Goal: Task Accomplishment & Management: Manage account settings

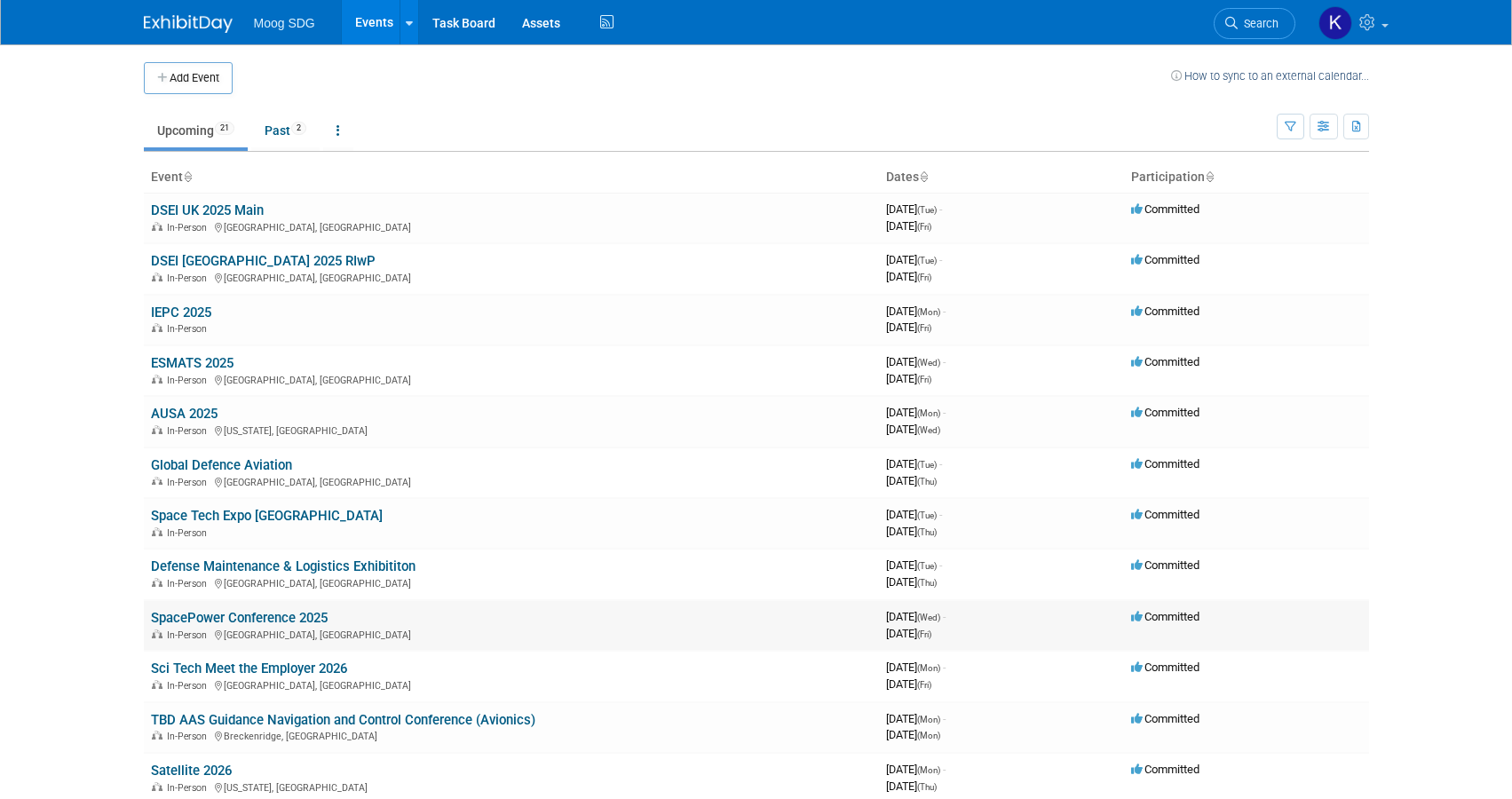
click at [202, 609] on link "SpacePower Conference 2025" at bounding box center [239, 617] width 177 height 16
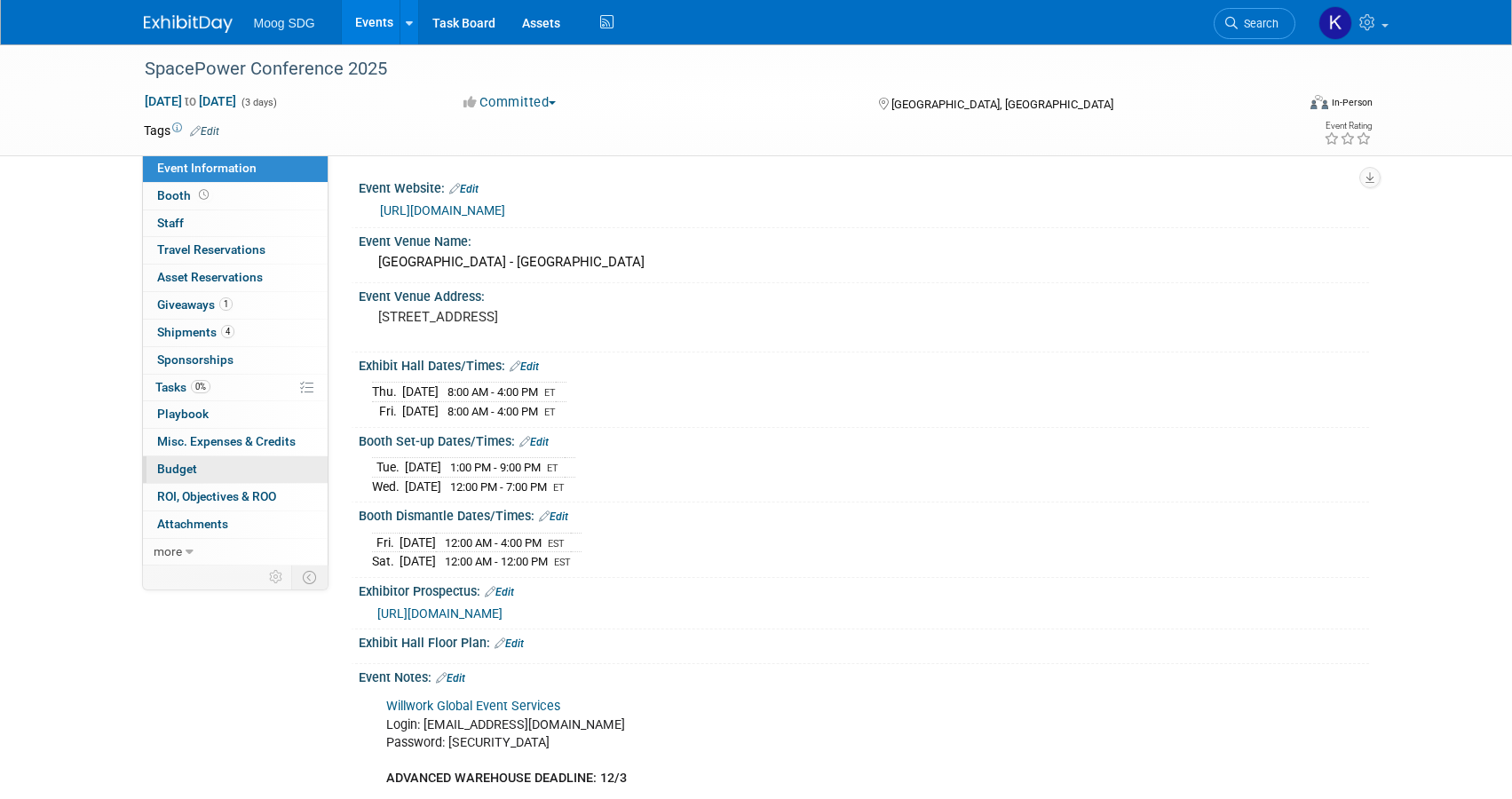
click at [179, 464] on span "Budget" at bounding box center [177, 469] width 40 height 14
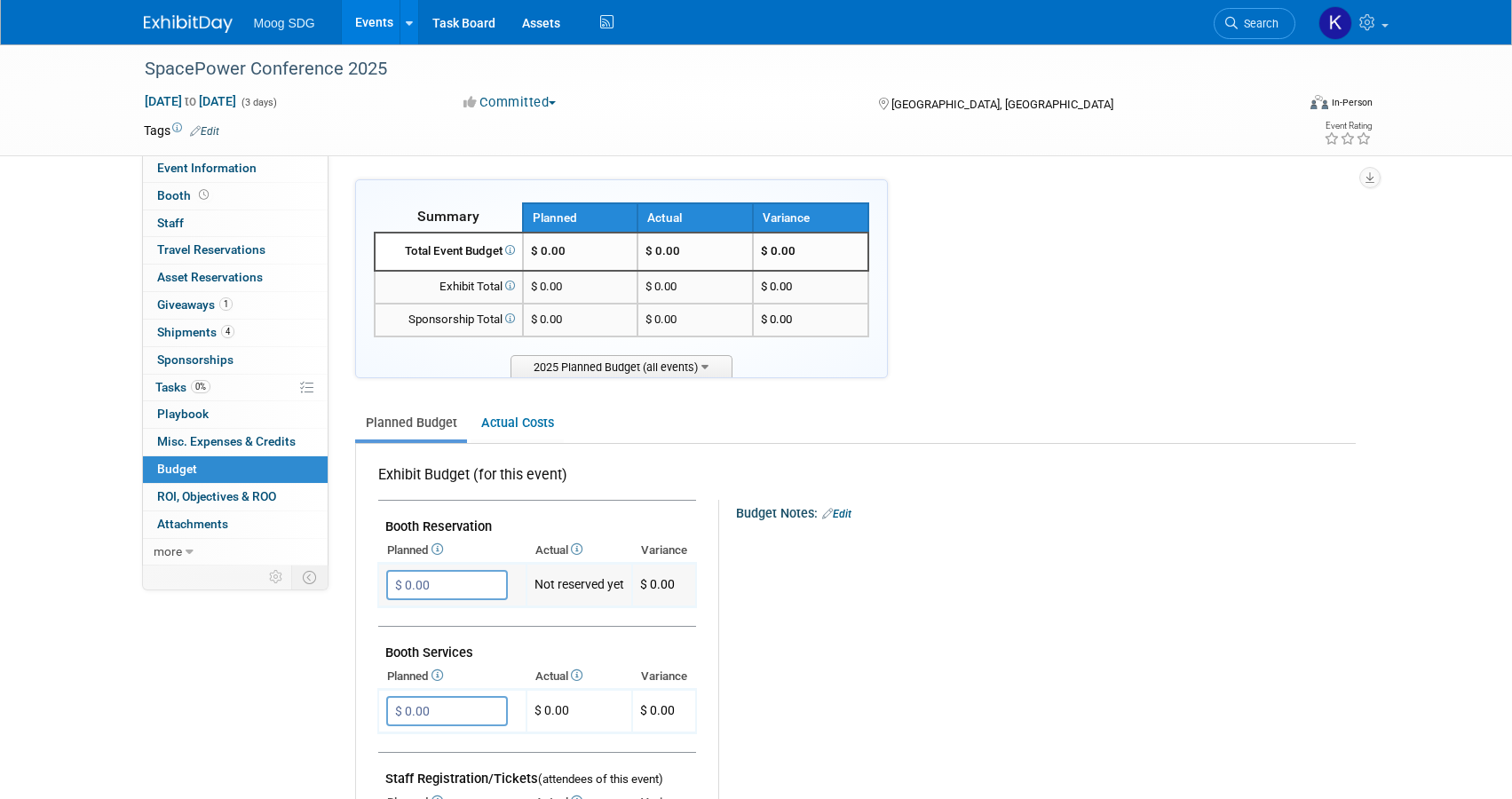
click at [463, 583] on input "$ 0.00" at bounding box center [447, 585] width 122 height 30
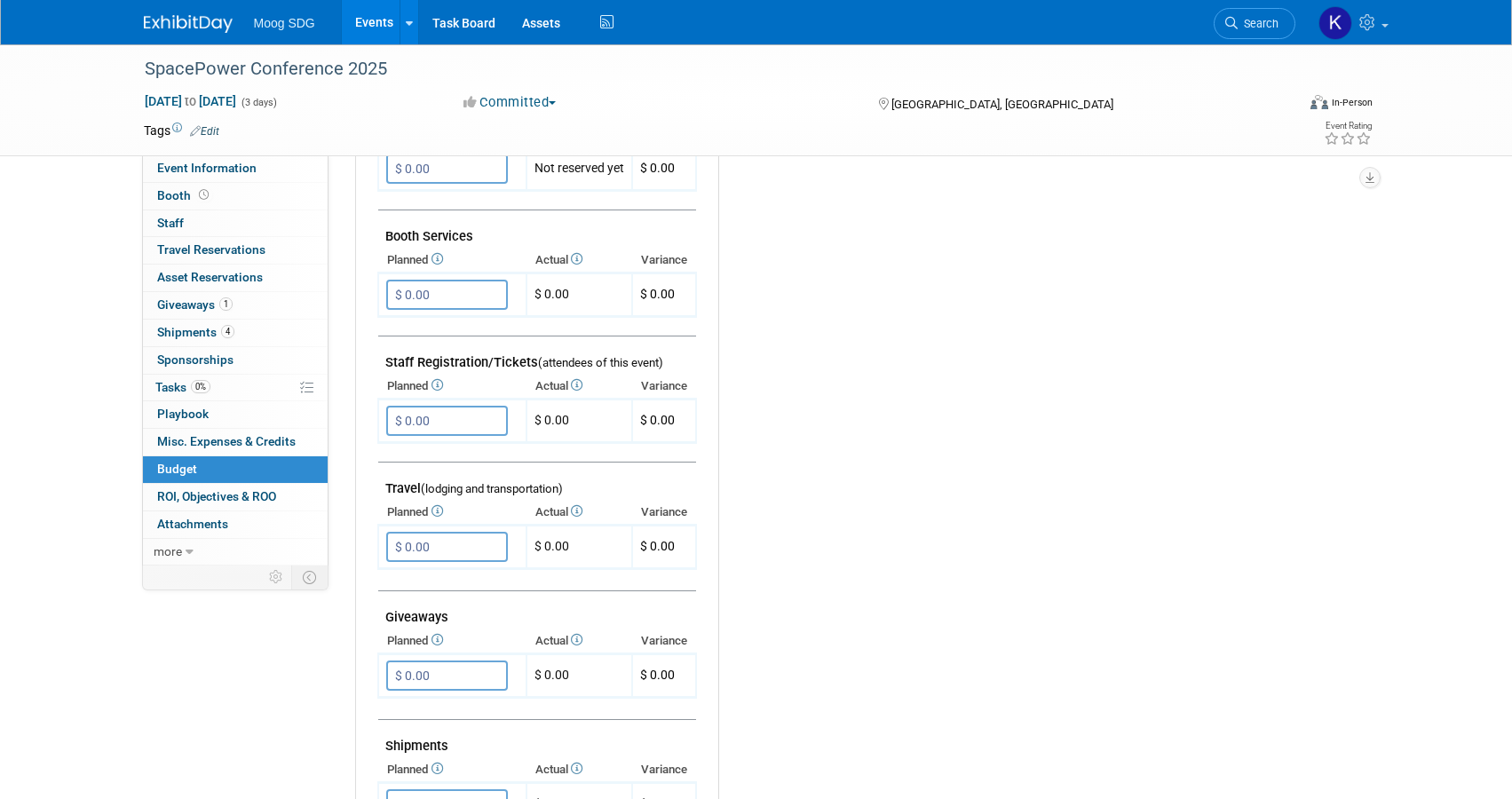
scroll to position [355, 0]
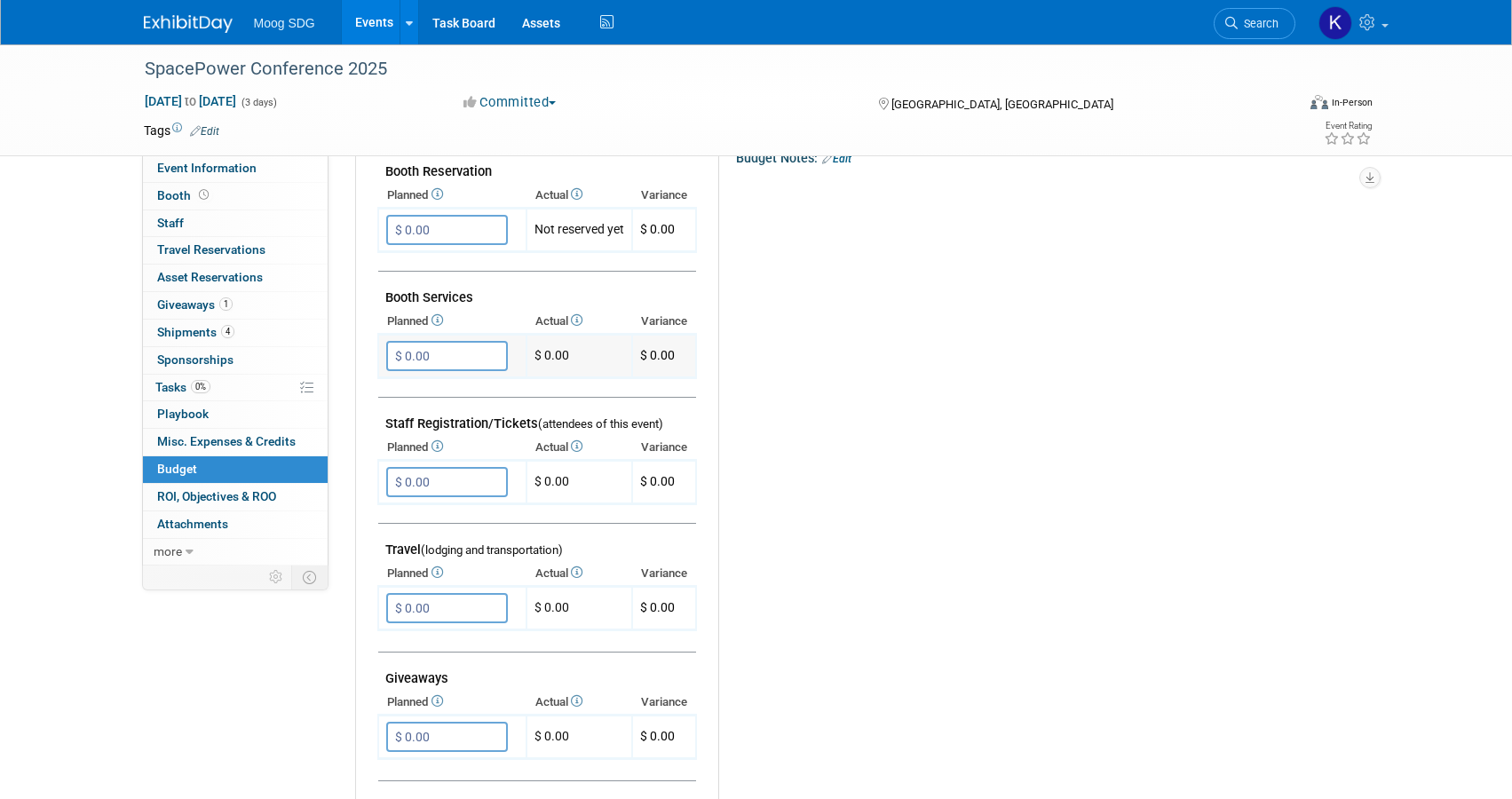
click at [452, 348] on input "$ 0.00" at bounding box center [447, 356] width 122 height 30
click at [463, 294] on td "Booth Services" at bounding box center [537, 290] width 317 height 38
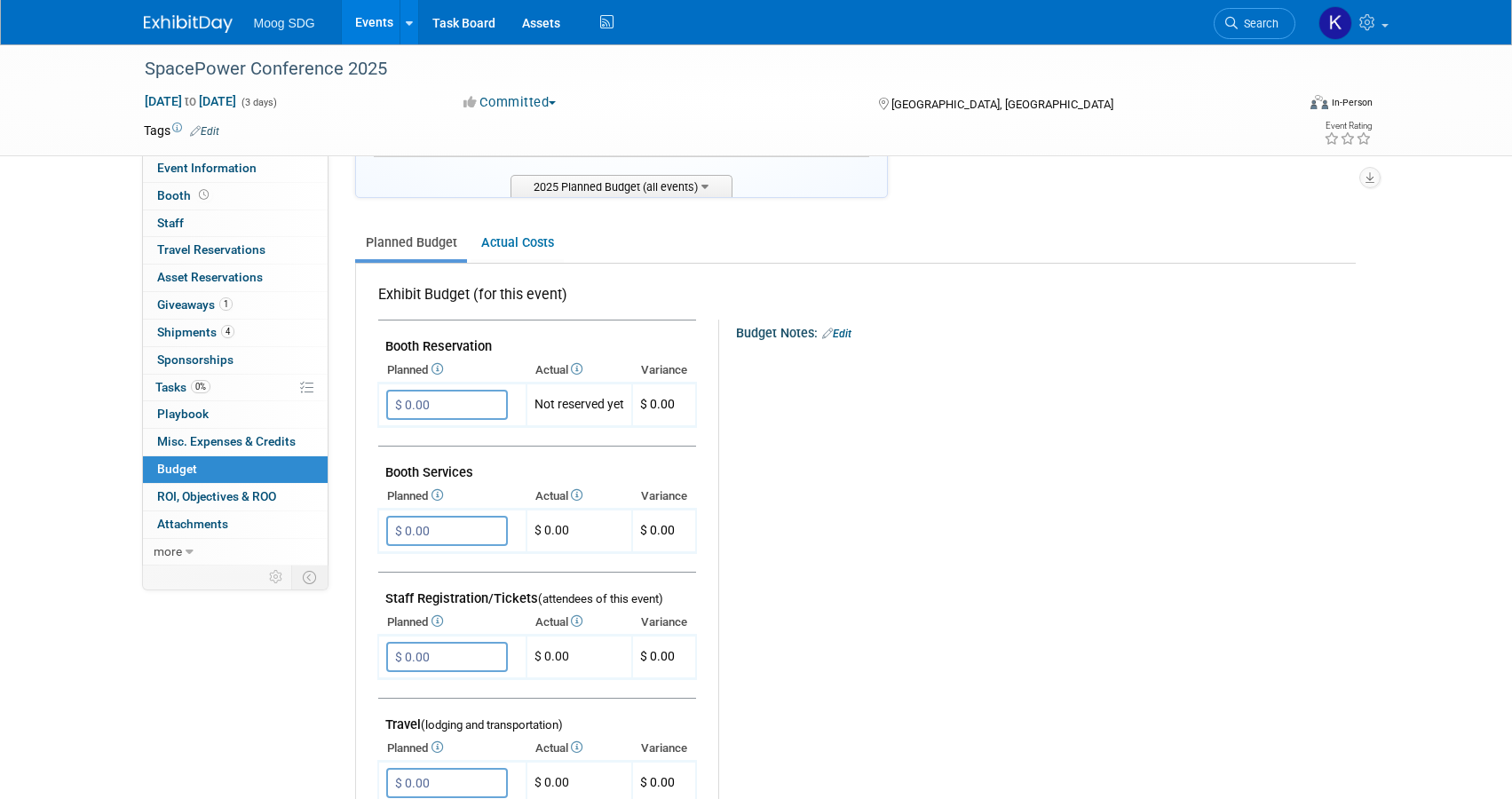
scroll to position [0, 0]
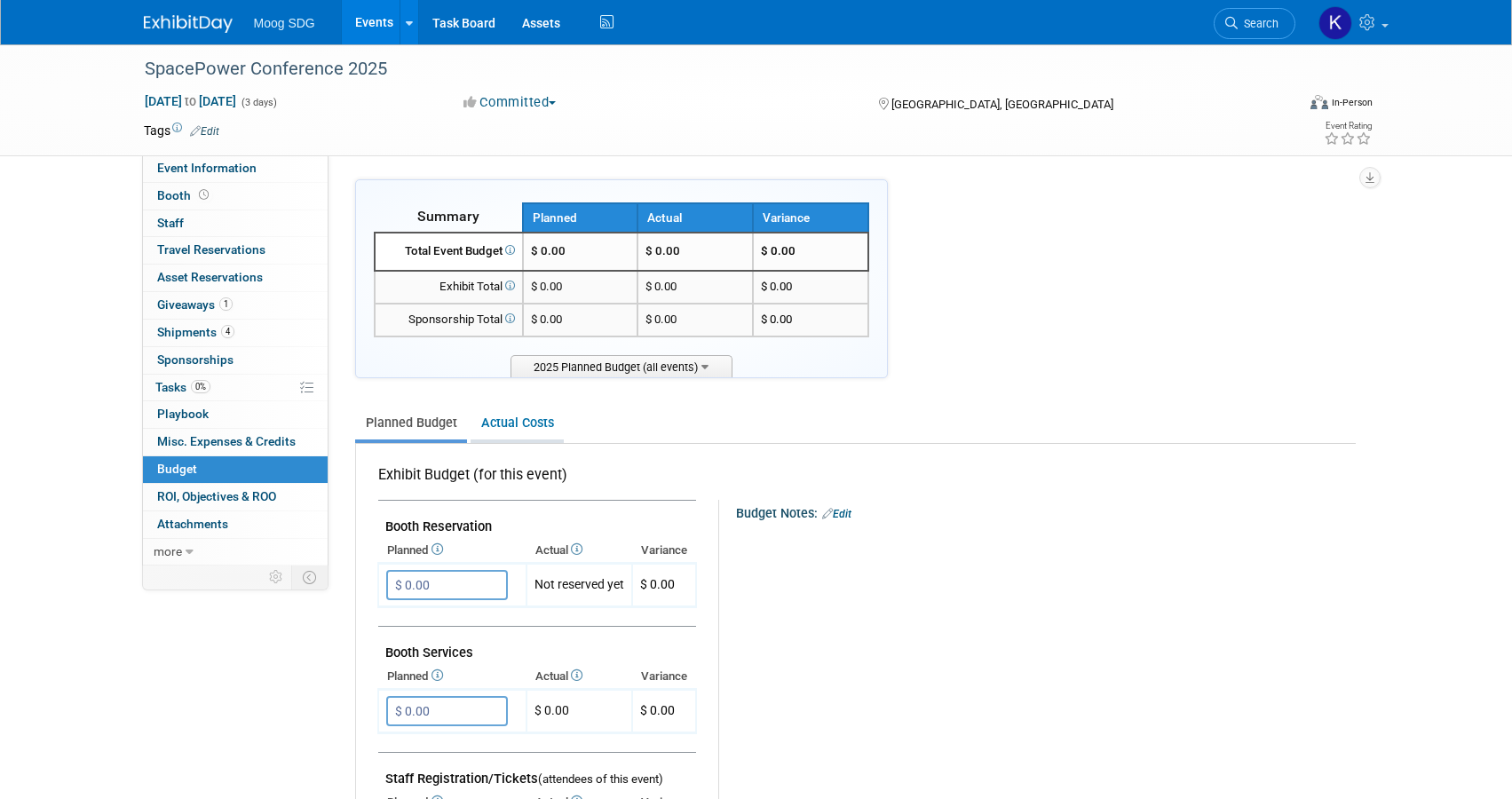
click at [527, 422] on link "Actual Costs" at bounding box center [516, 422] width 93 height 33
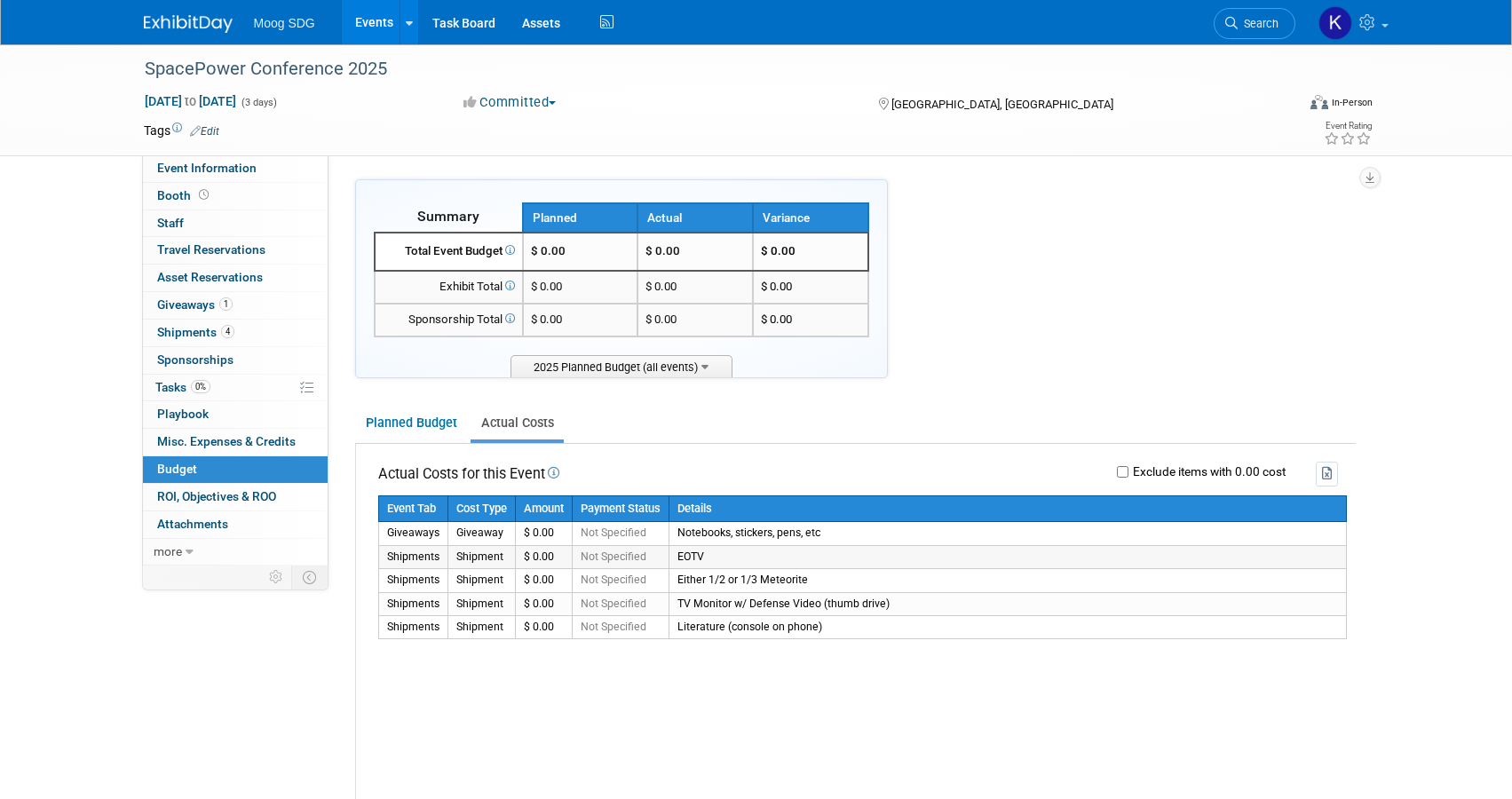
click at [542, 555] on td "$ 0.00" at bounding box center [543, 556] width 57 height 23
click at [406, 529] on td "Giveaways" at bounding box center [412, 533] width 69 height 23
click at [665, 360] on span "2025 Planned Budget (all events)" at bounding box center [622, 366] width 222 height 22
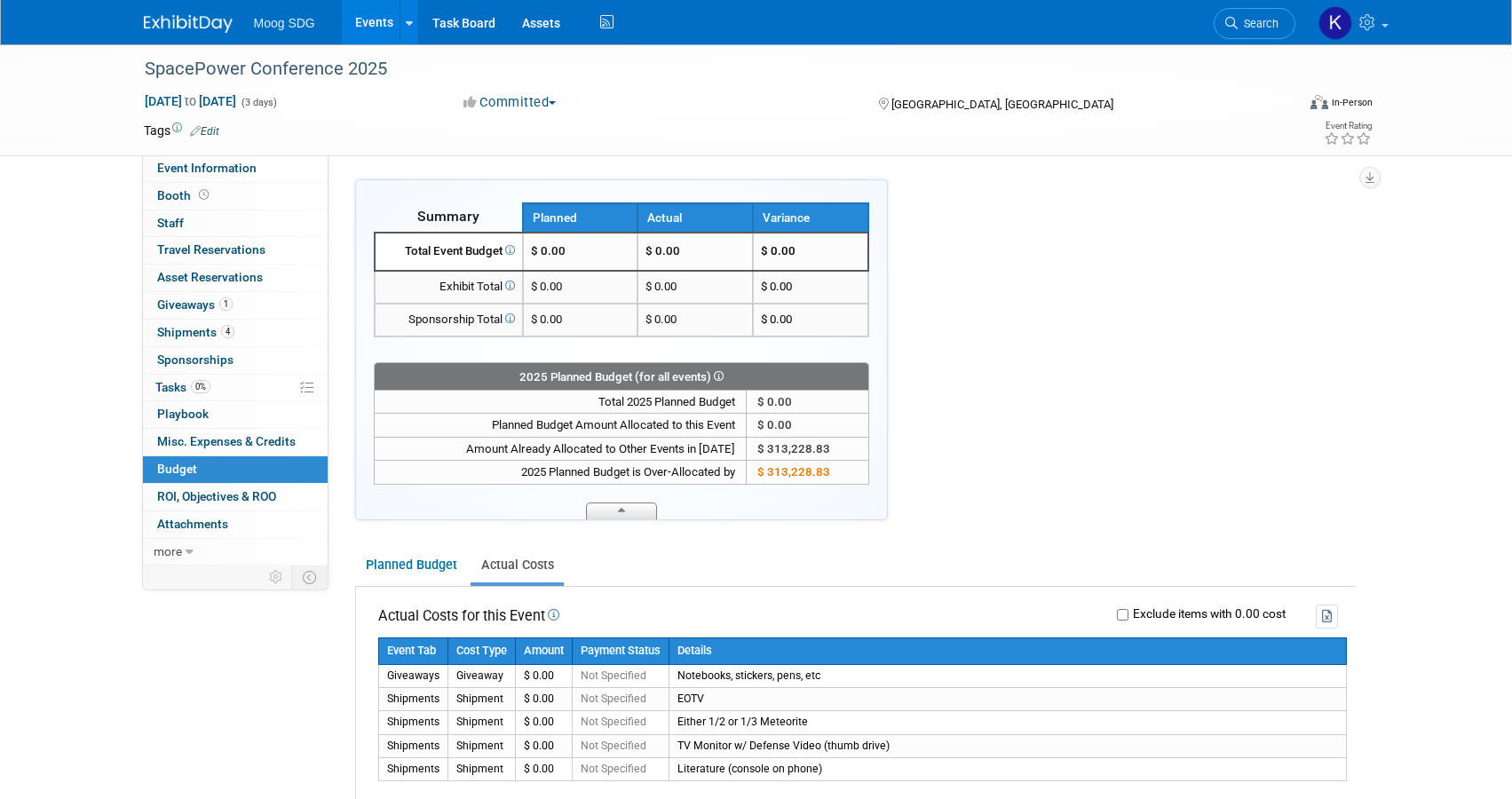
click at [632, 511] on span at bounding box center [621, 510] width 71 height 17
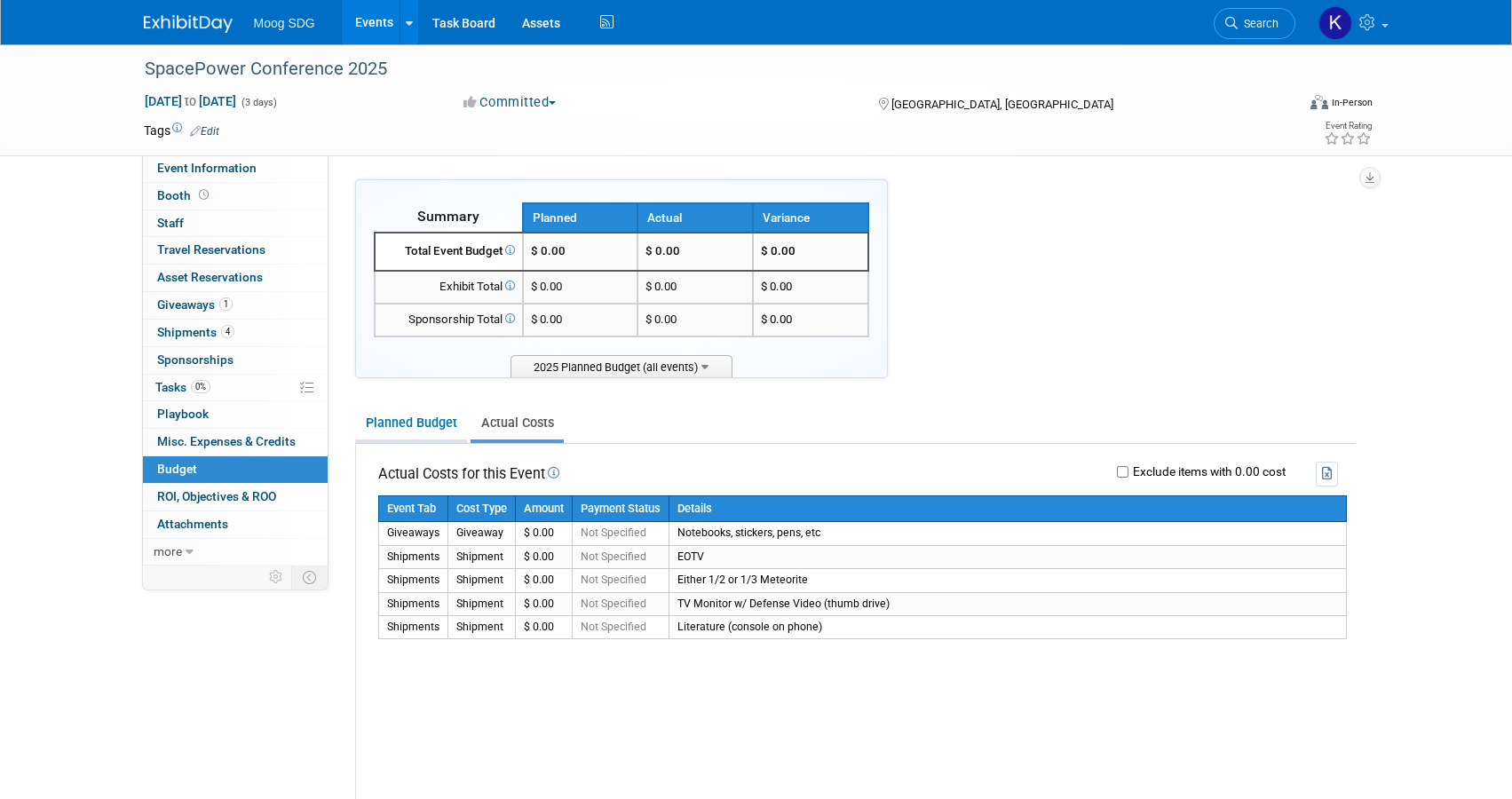
click at [399, 409] on link "Planned Budget" at bounding box center [411, 422] width 112 height 33
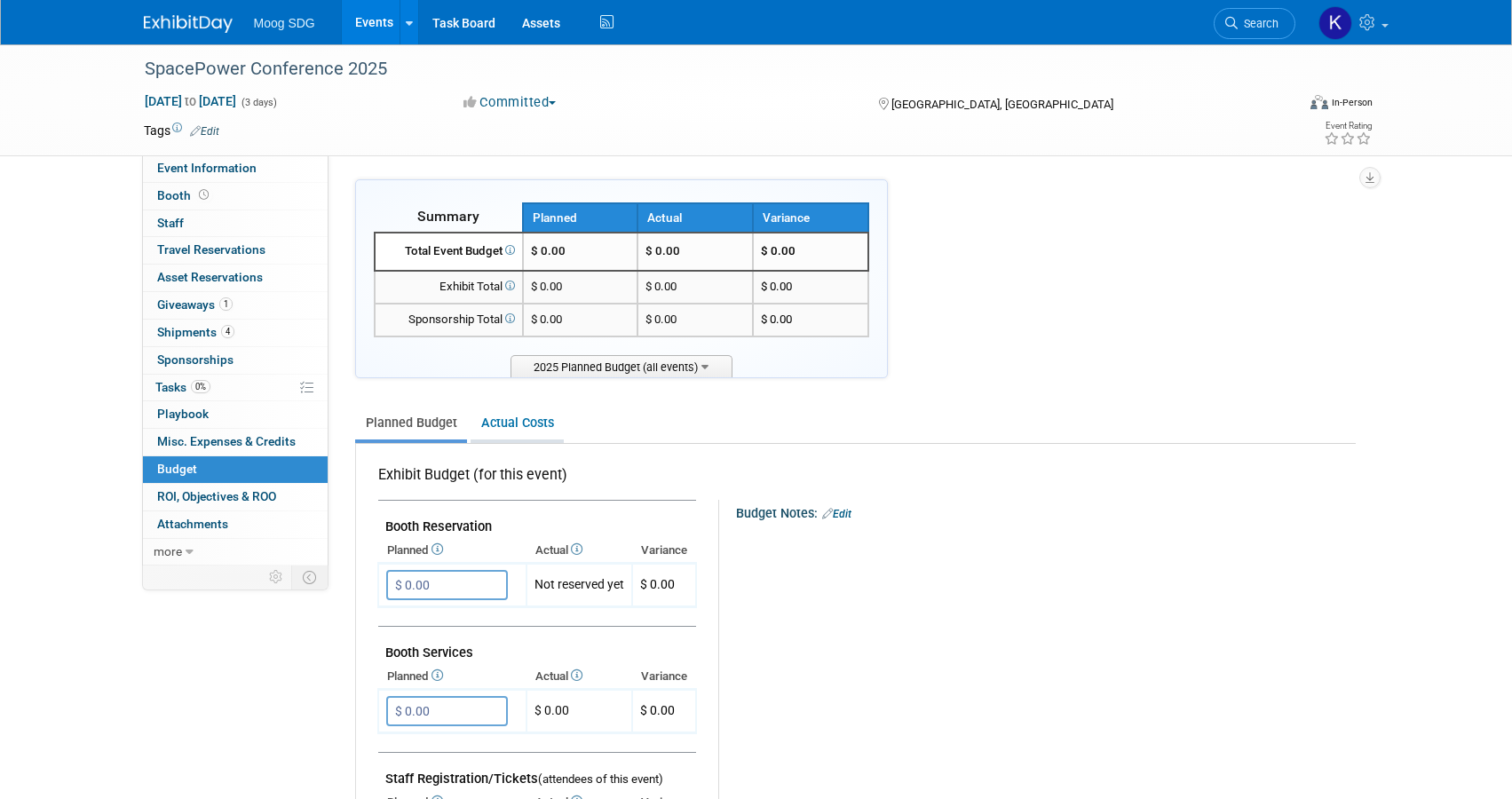
click at [502, 420] on link "Actual Costs" at bounding box center [516, 422] width 93 height 33
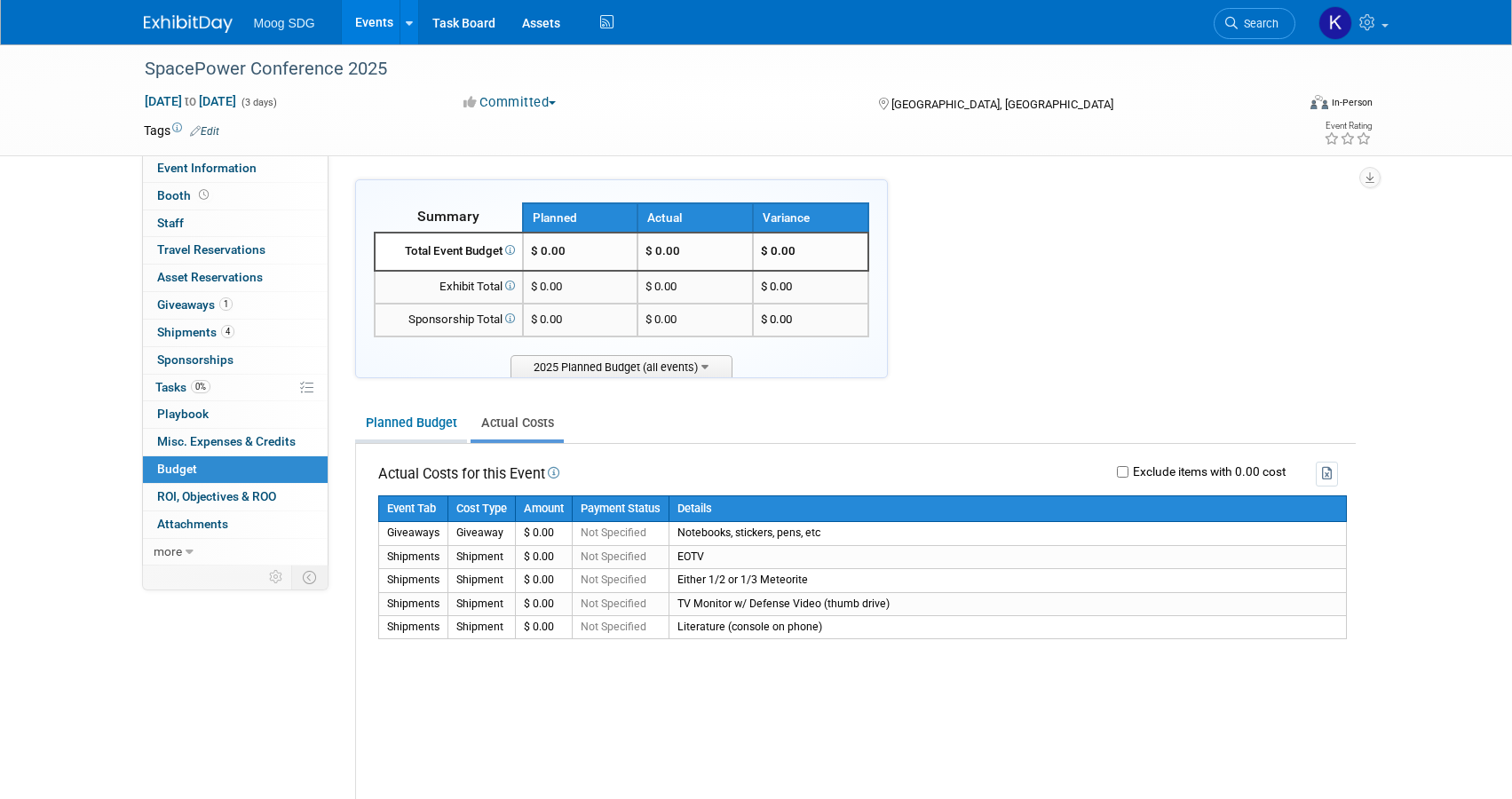
click at [404, 414] on link "Planned Budget" at bounding box center [411, 422] width 112 height 33
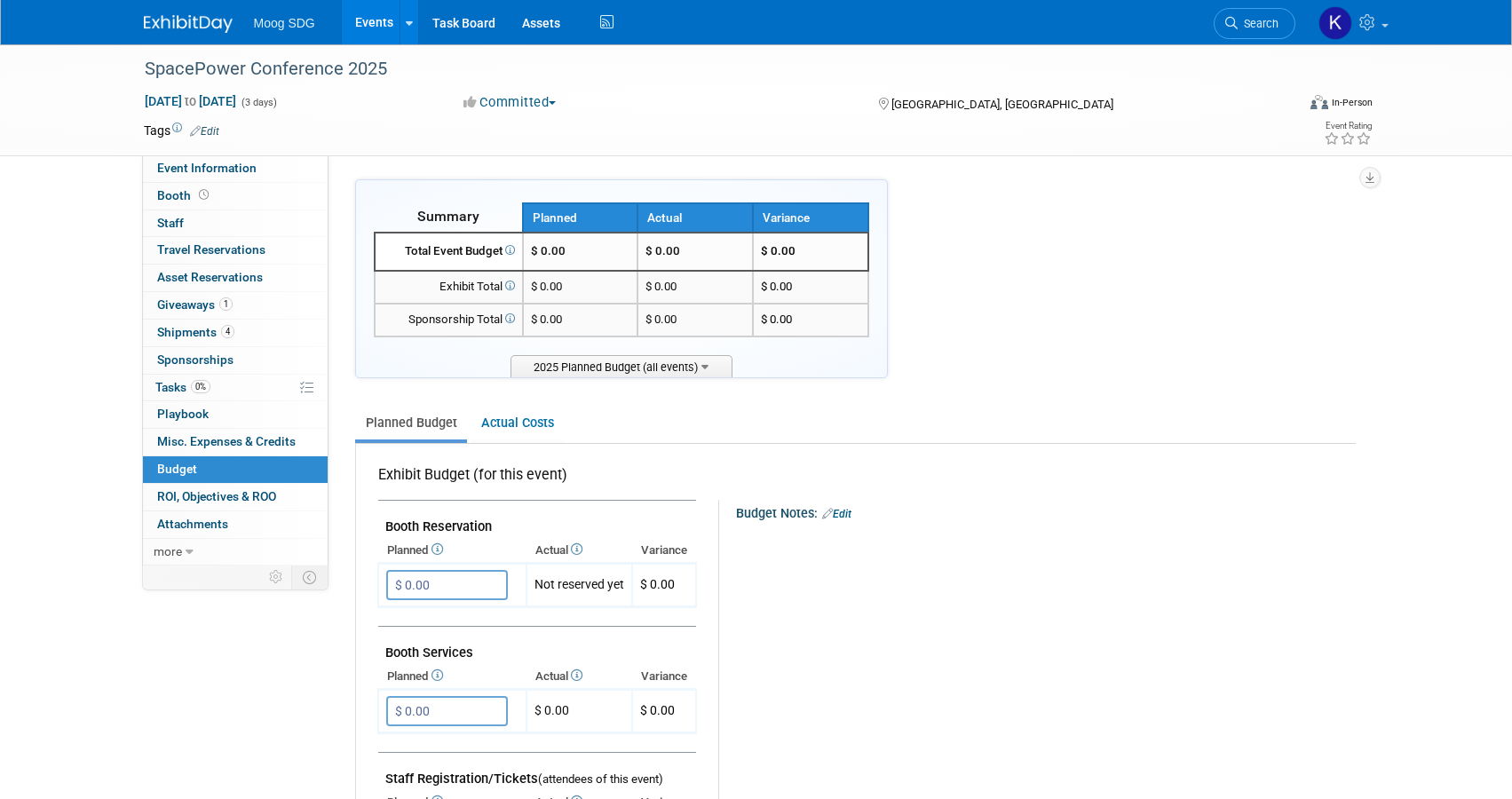
click at [832, 526] on div at bounding box center [1036, 535] width 570 height 18
click at [847, 516] on link "Edit" at bounding box center [836, 514] width 29 height 12
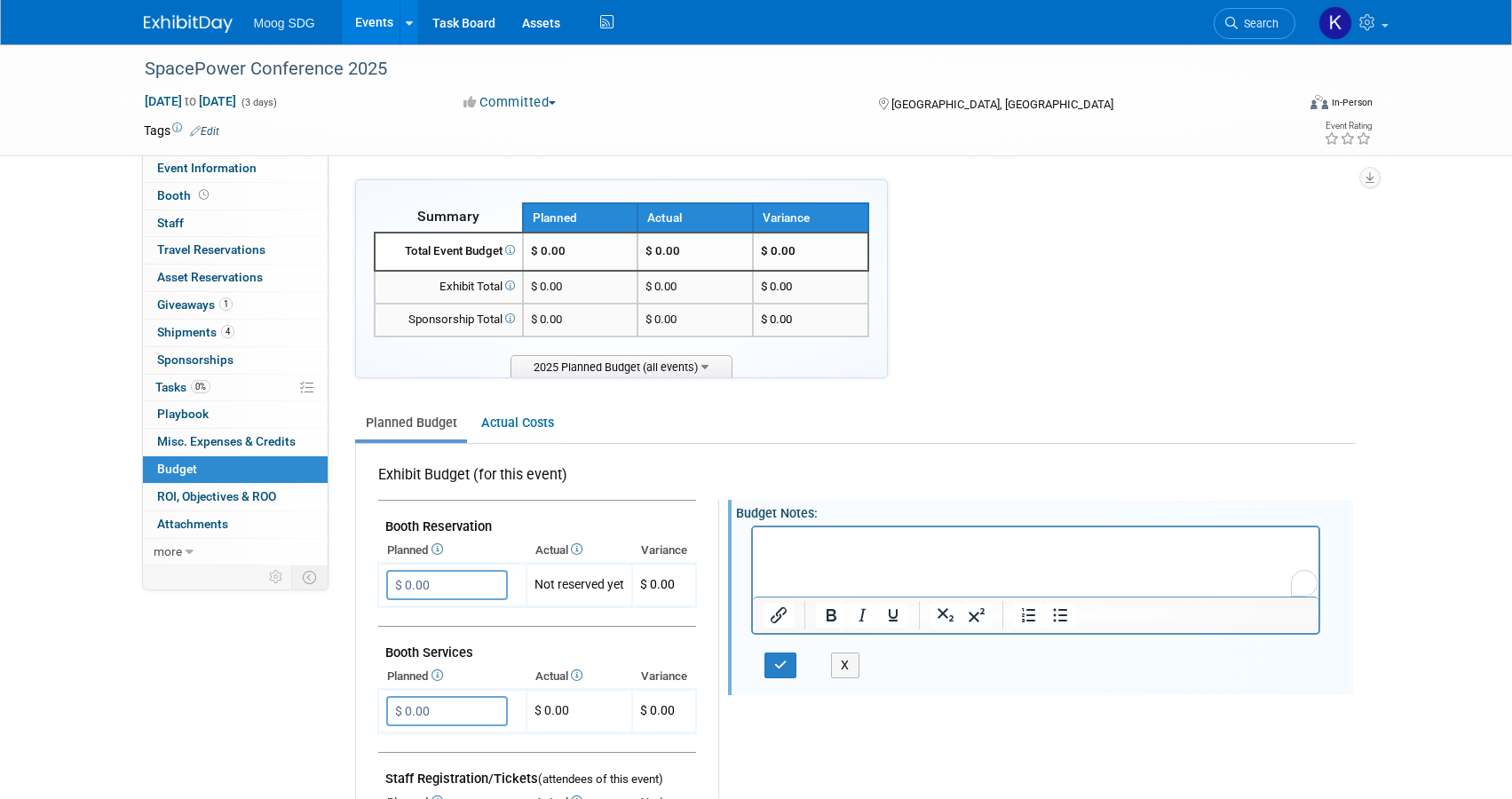
click at [489, 412] on link "Actual Costs" at bounding box center [516, 422] width 93 height 33
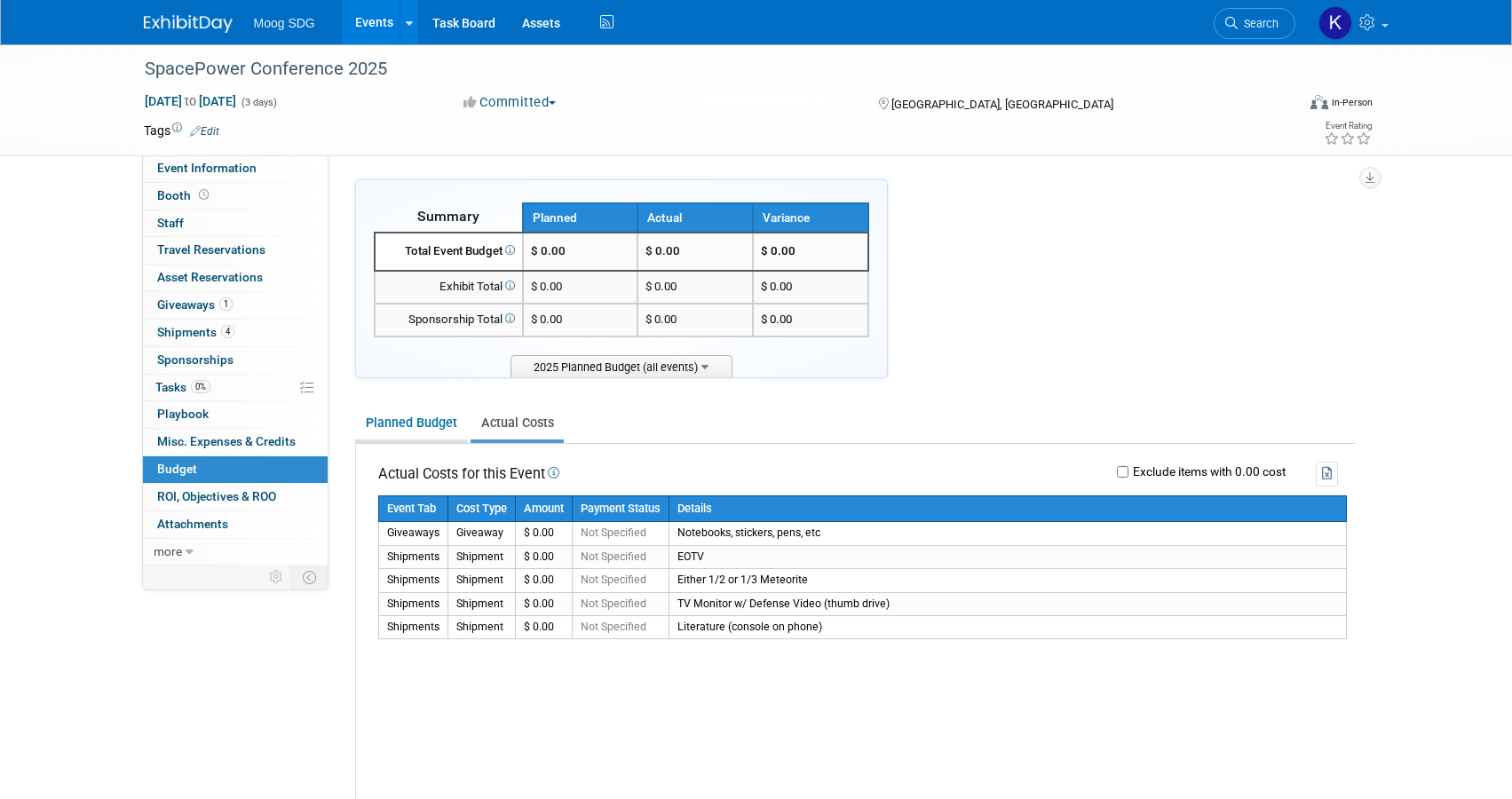
click at [412, 420] on link "Planned Budget" at bounding box center [411, 422] width 112 height 33
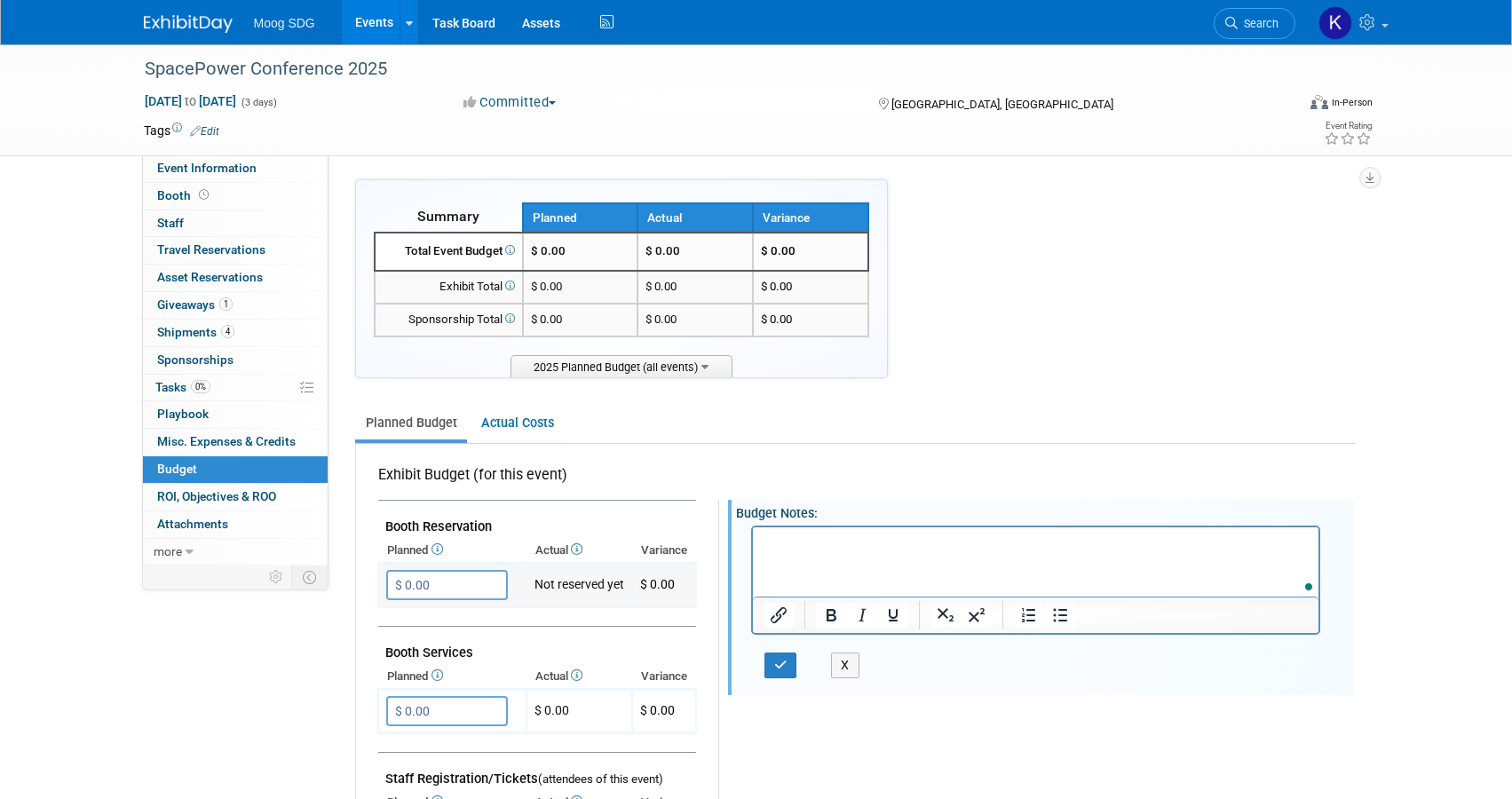
click at [448, 592] on input "$ 0.00" at bounding box center [447, 585] width 122 height 30
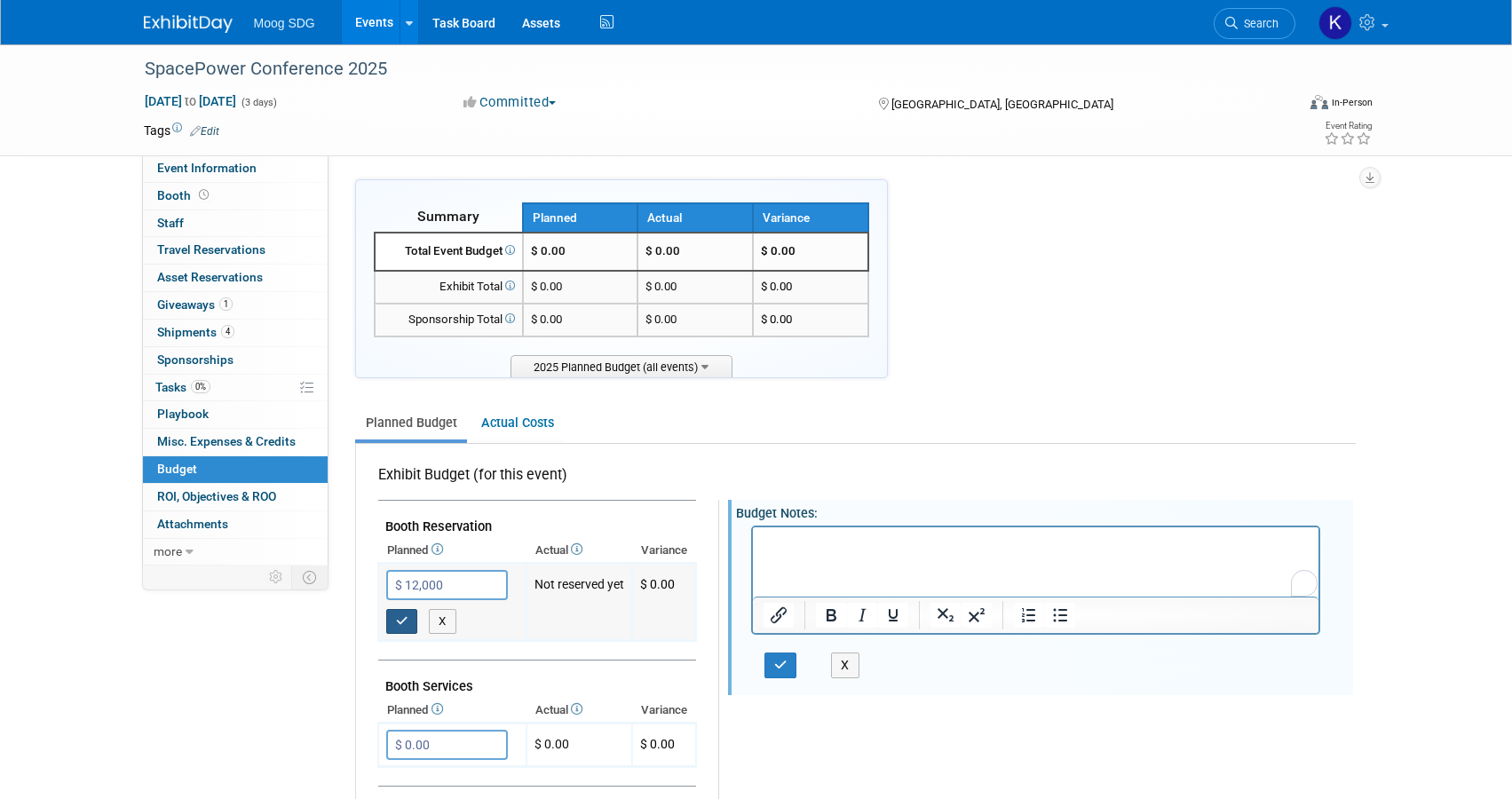
type input "$ 12,000.00"
click at [398, 627] on button "button" at bounding box center [402, 620] width 32 height 25
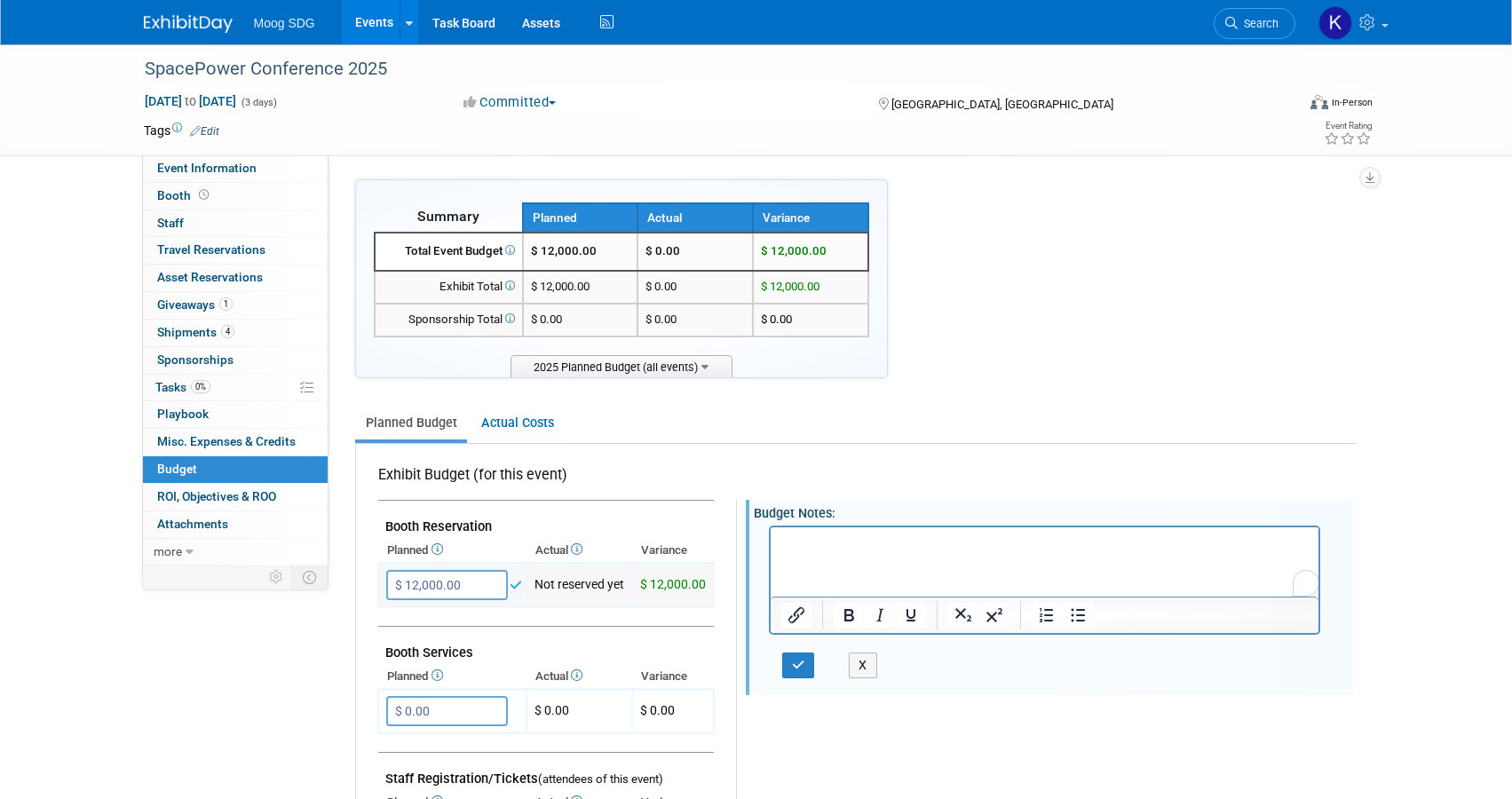
click at [594, 590] on td "Not reserved yet" at bounding box center [580, 586] width 106 height 44
click at [567, 582] on td "Not reserved yet" at bounding box center [580, 586] width 106 height 44
click at [861, 671] on button "X" at bounding box center [862, 665] width 28 height 26
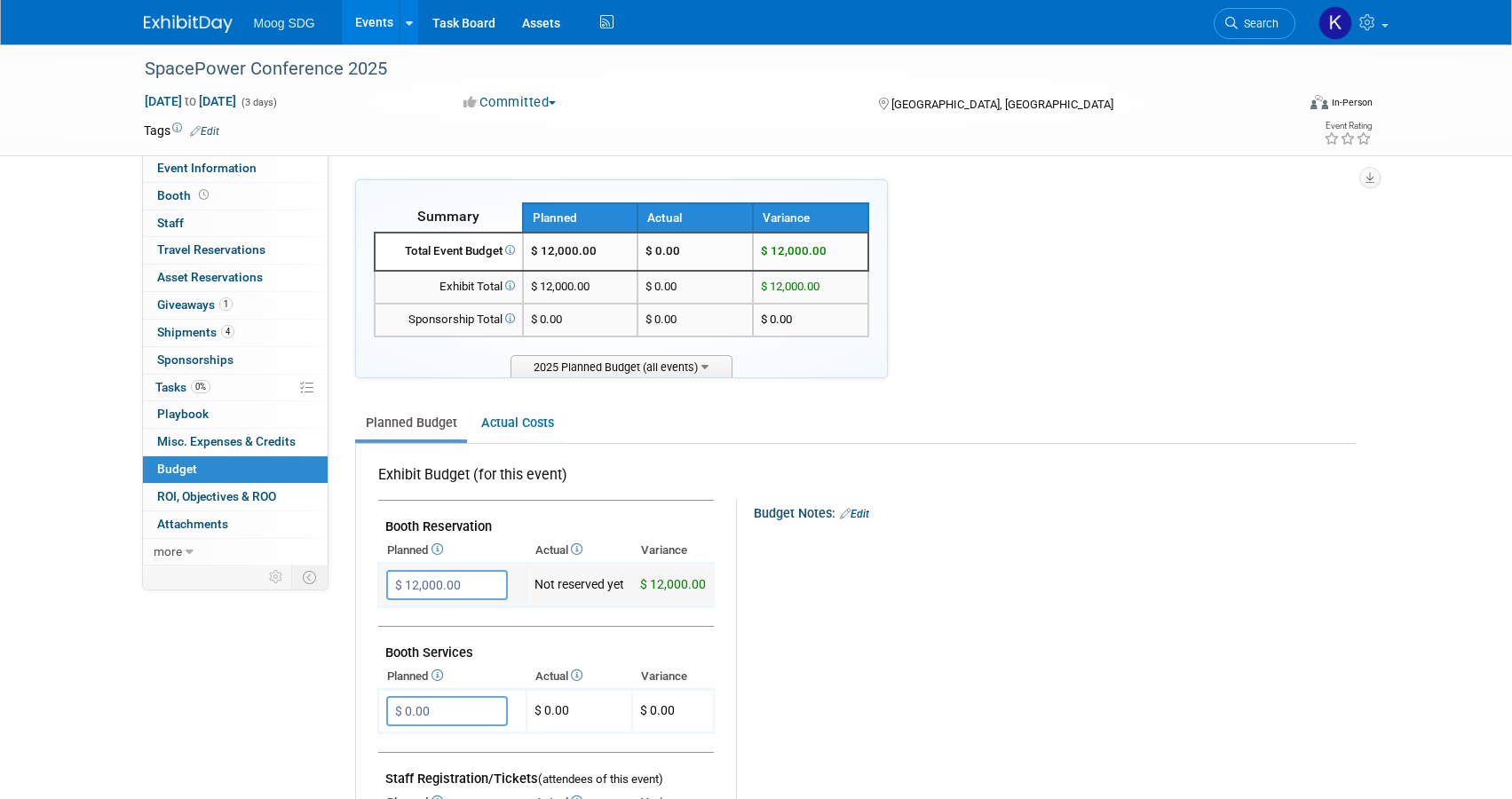
click at [549, 584] on td "Not reserved yet" at bounding box center [580, 586] width 106 height 44
click at [466, 703] on input "$ 0.00" at bounding box center [447, 710] width 122 height 30
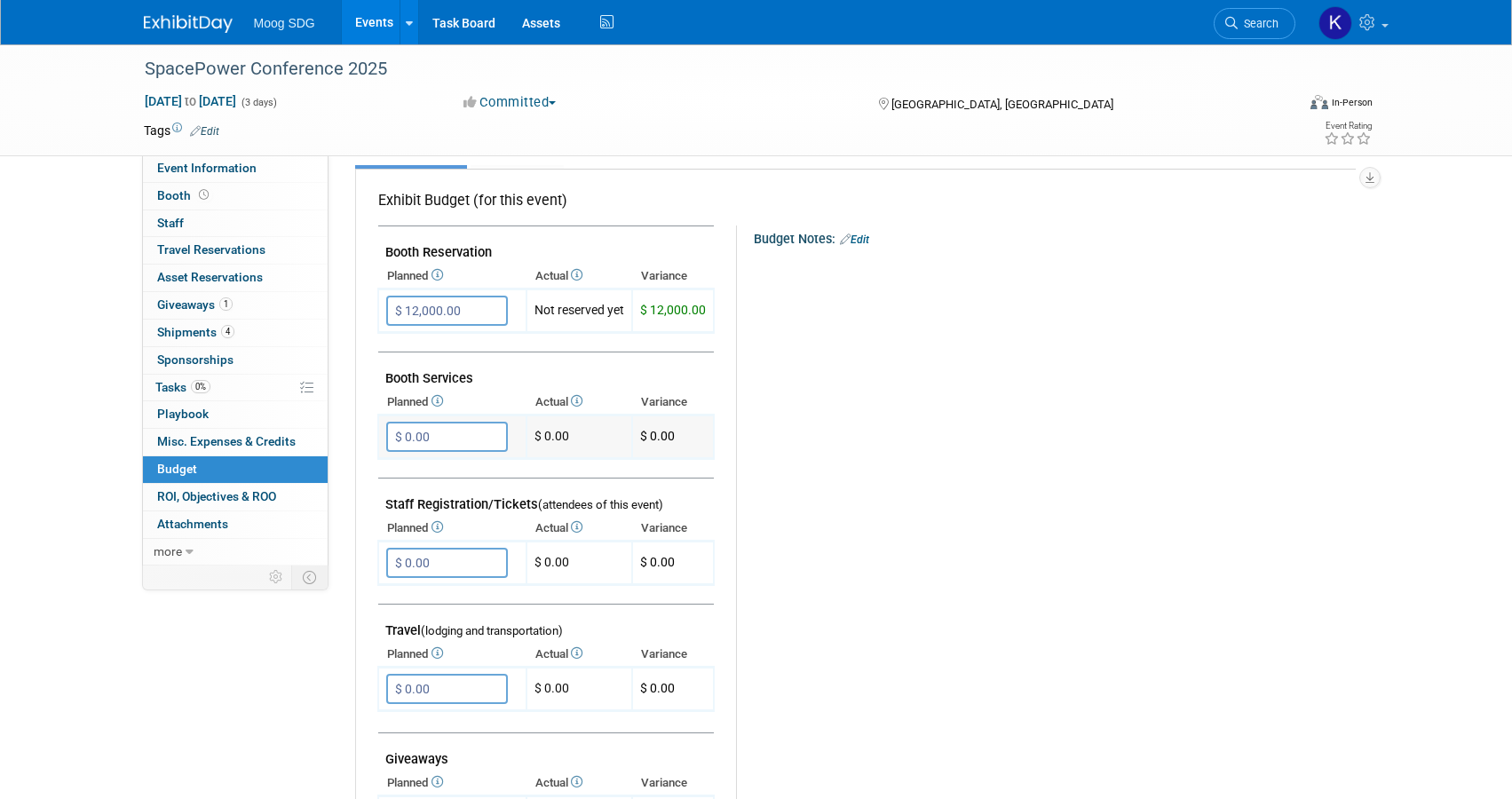
scroll to position [178, 0]
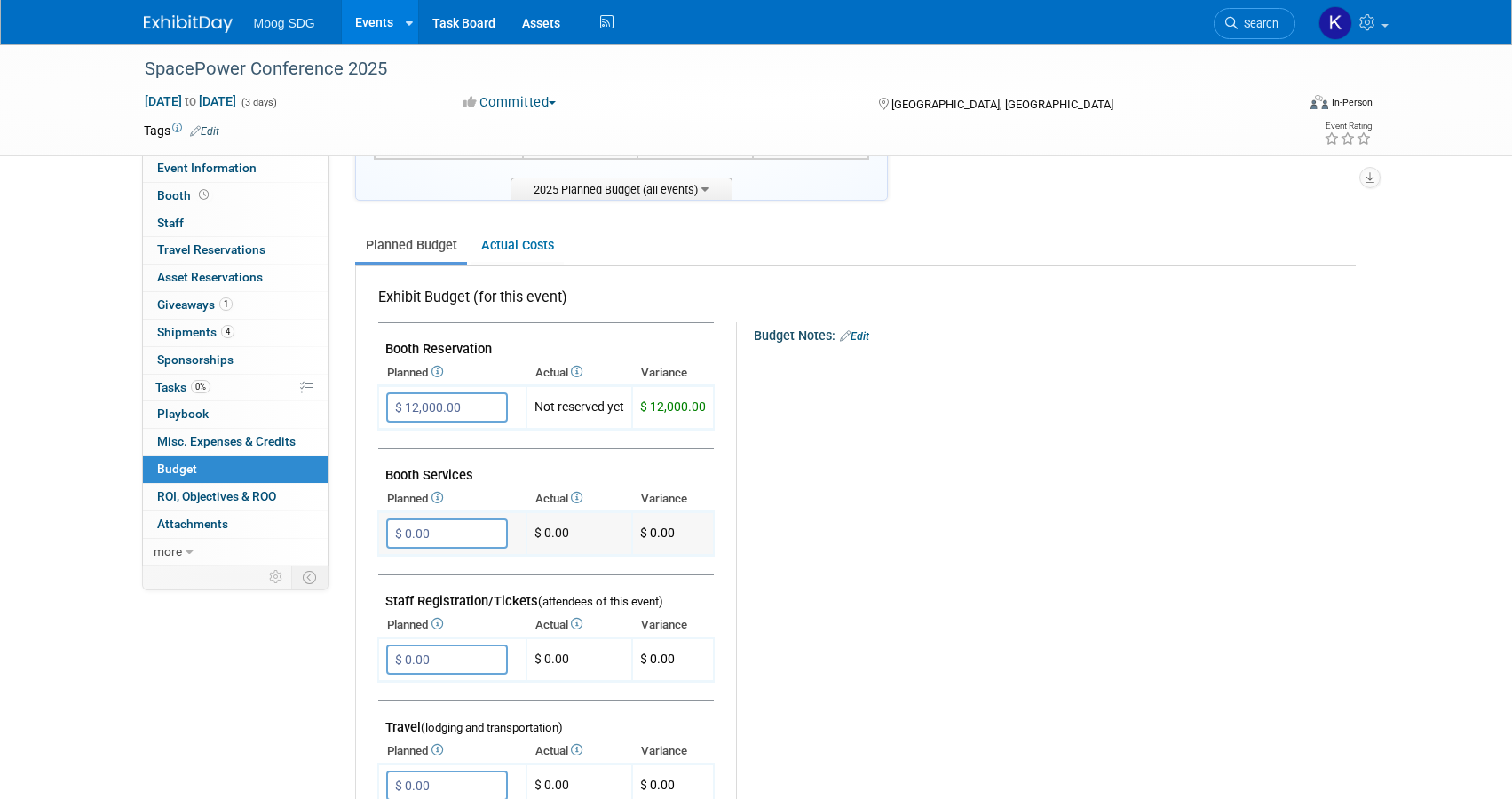
click at [450, 541] on input "$ 0.00" at bounding box center [447, 534] width 122 height 30
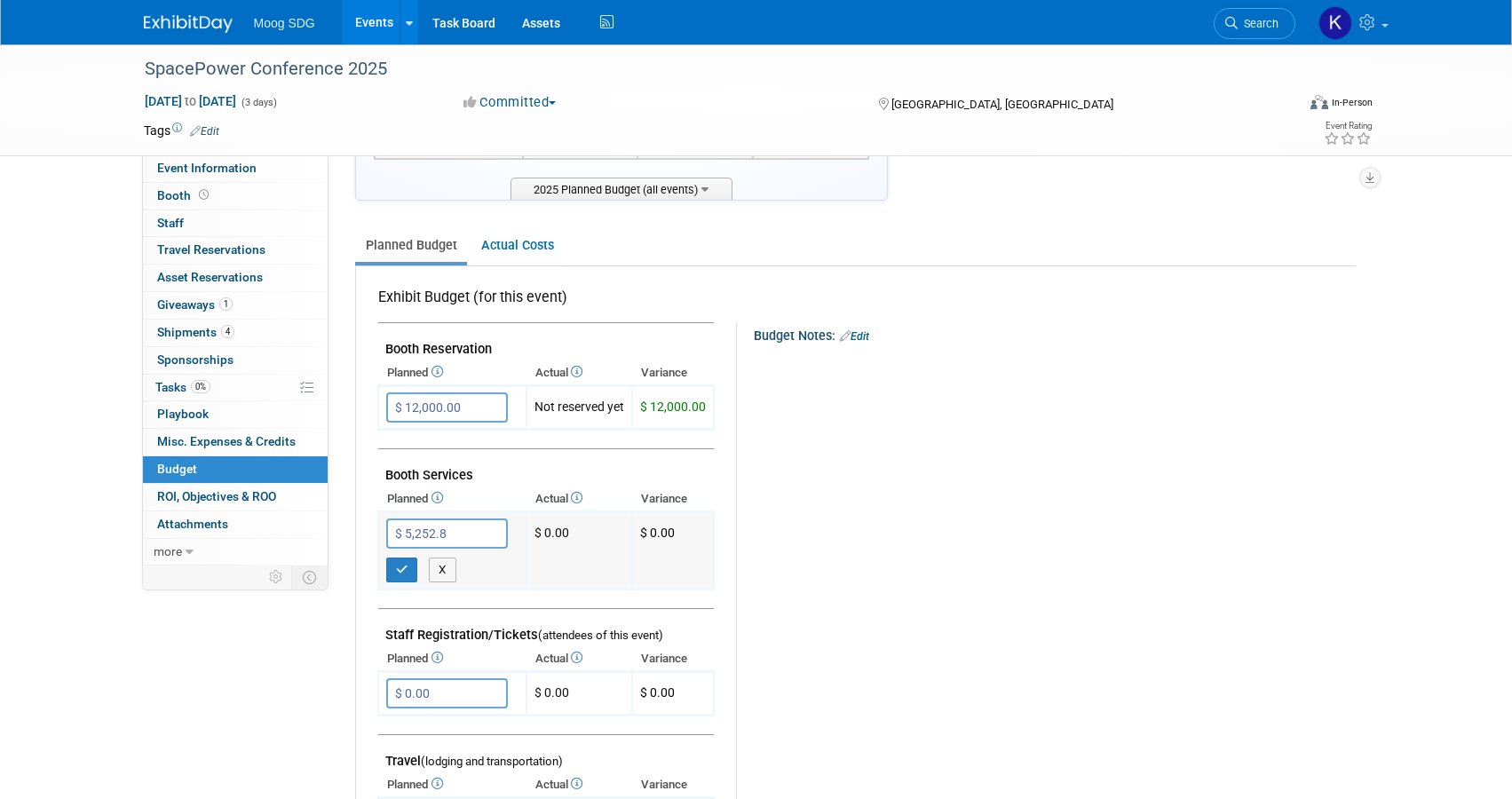
type input "$ 5,252.80"
click at [406, 585] on td "$ 5,252.80 X" at bounding box center [452, 550] width 149 height 77
click at [406, 572] on icon "button" at bounding box center [402, 570] width 12 height 12
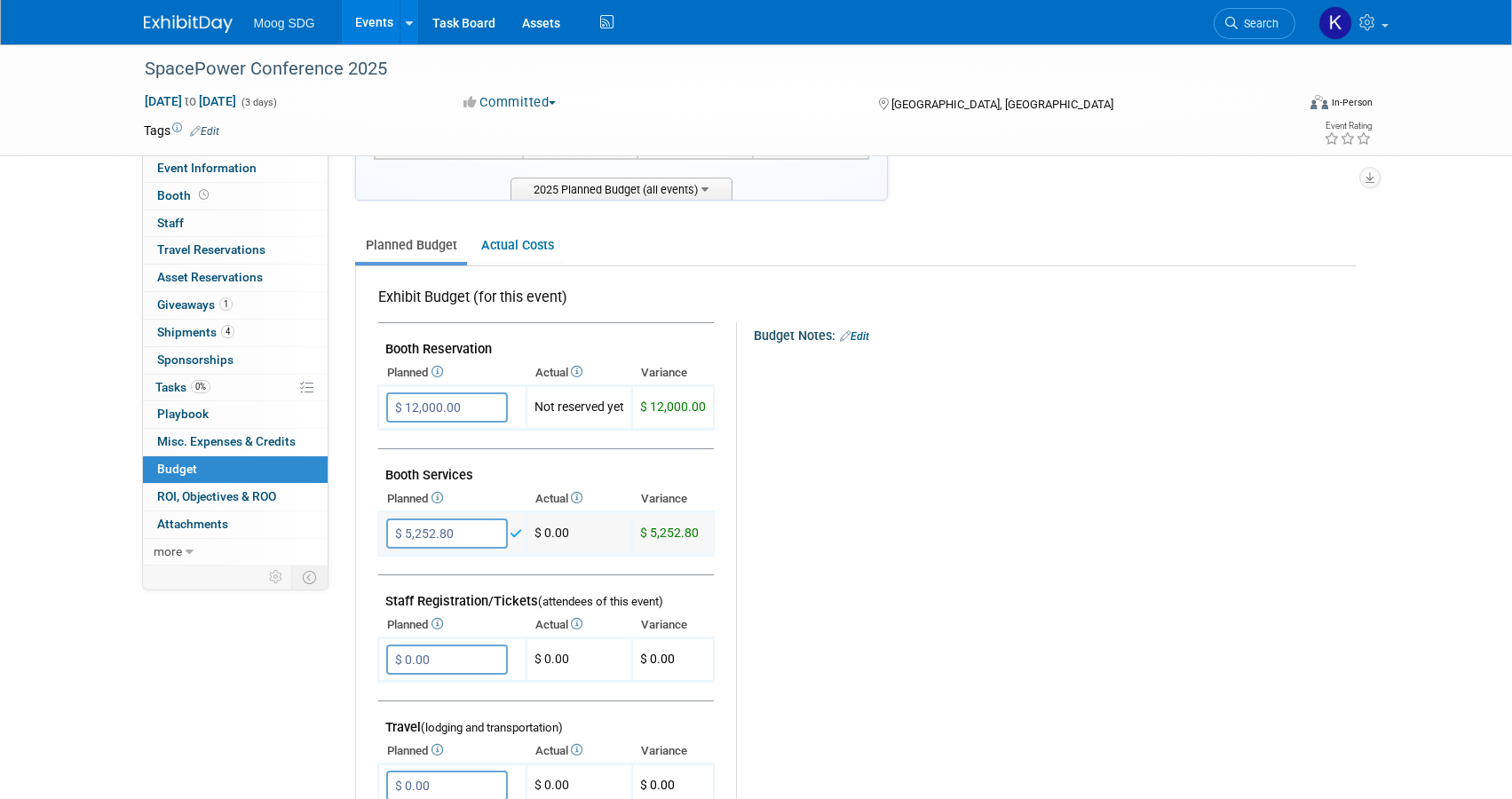
click at [551, 535] on td "$ 0.00" at bounding box center [580, 534] width 106 height 44
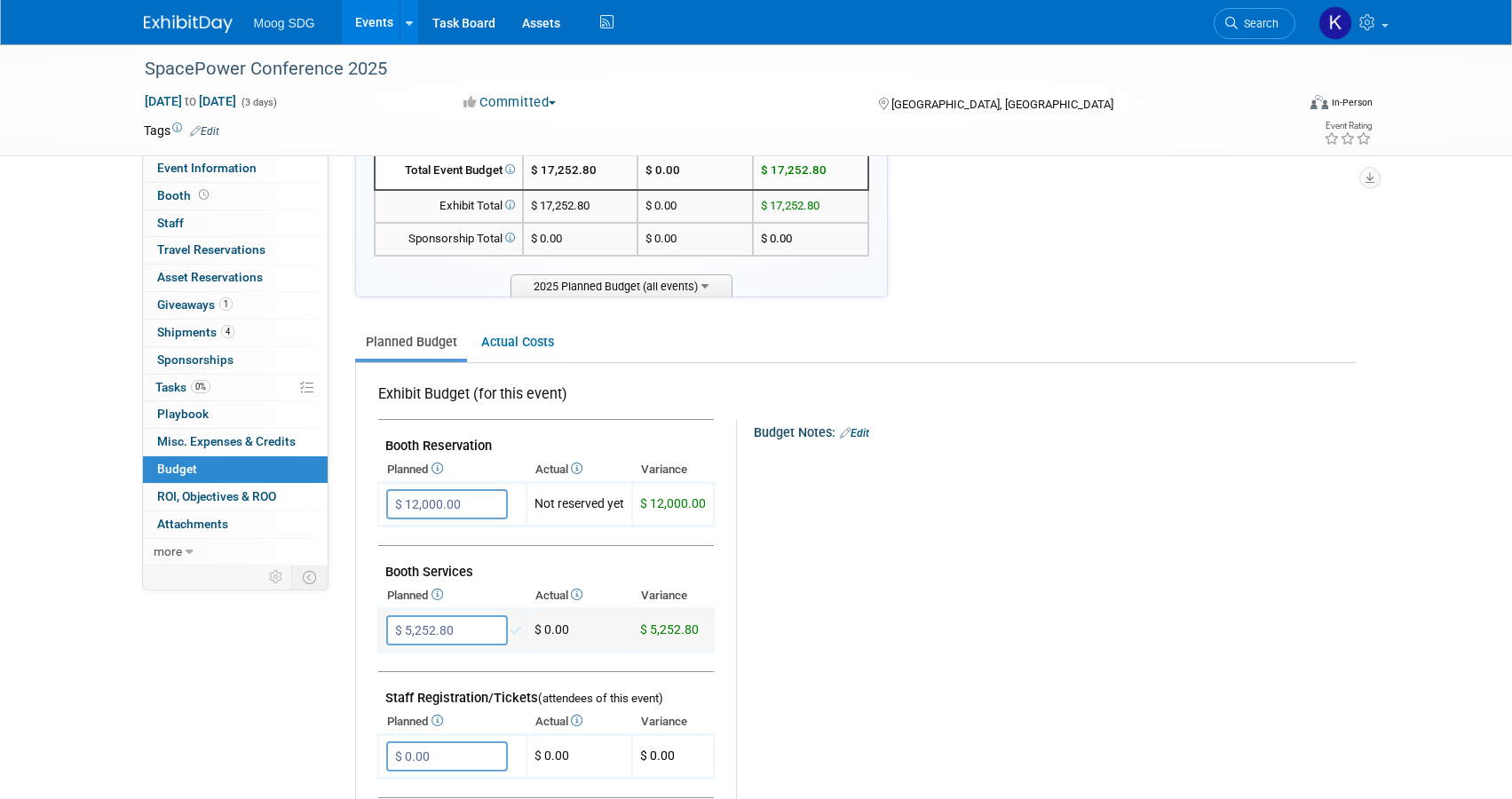
scroll to position [0, 0]
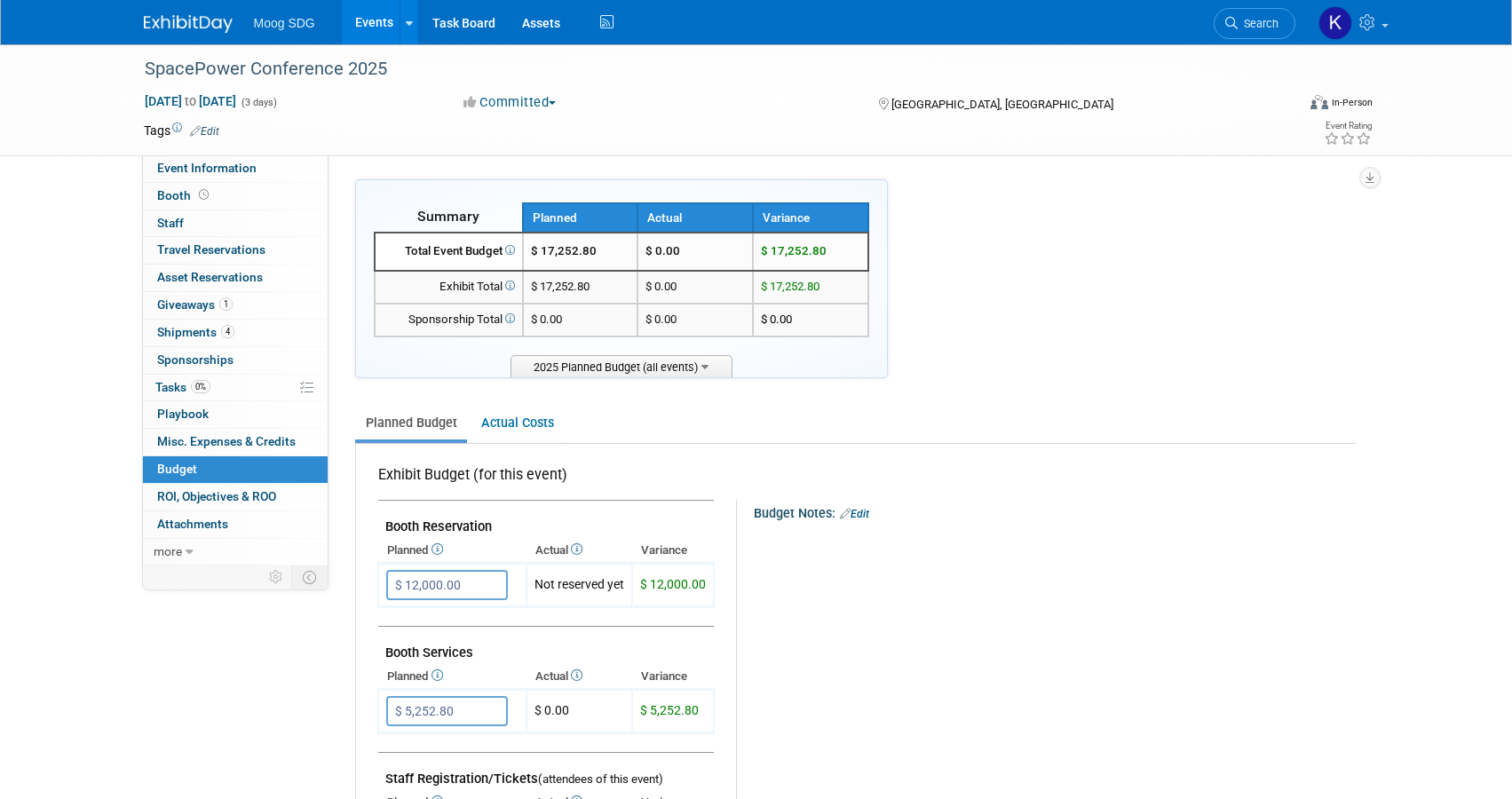
click at [682, 245] on td "$ 0.00" at bounding box center [696, 251] width 116 height 38
drag, startPoint x: 515, startPoint y: 424, endPoint x: 506, endPoint y: 419, distance: 10.3
click at [515, 424] on link "Actual Costs" at bounding box center [516, 422] width 93 height 33
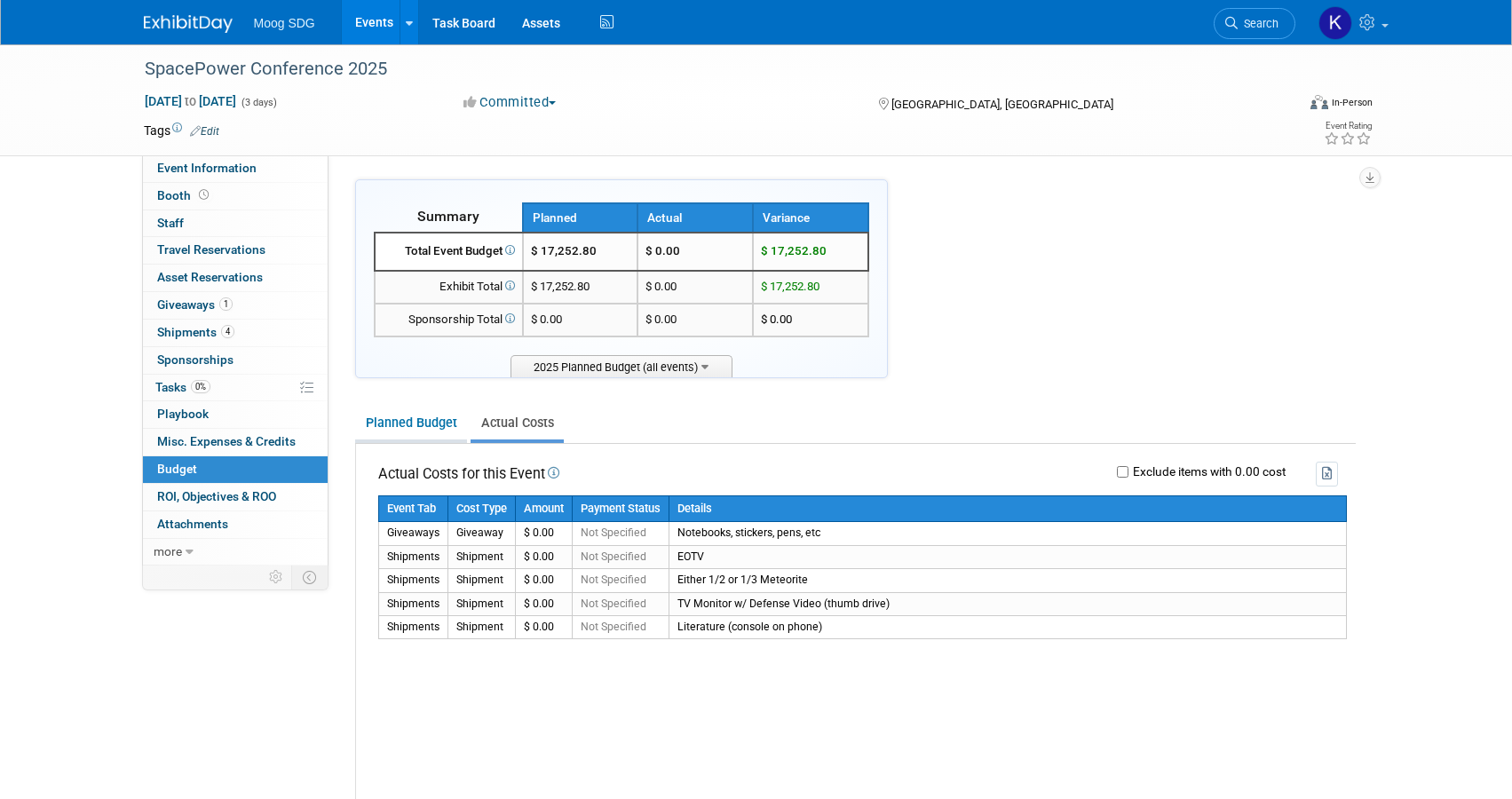
click at [437, 423] on link "Planned Budget" at bounding box center [411, 422] width 112 height 33
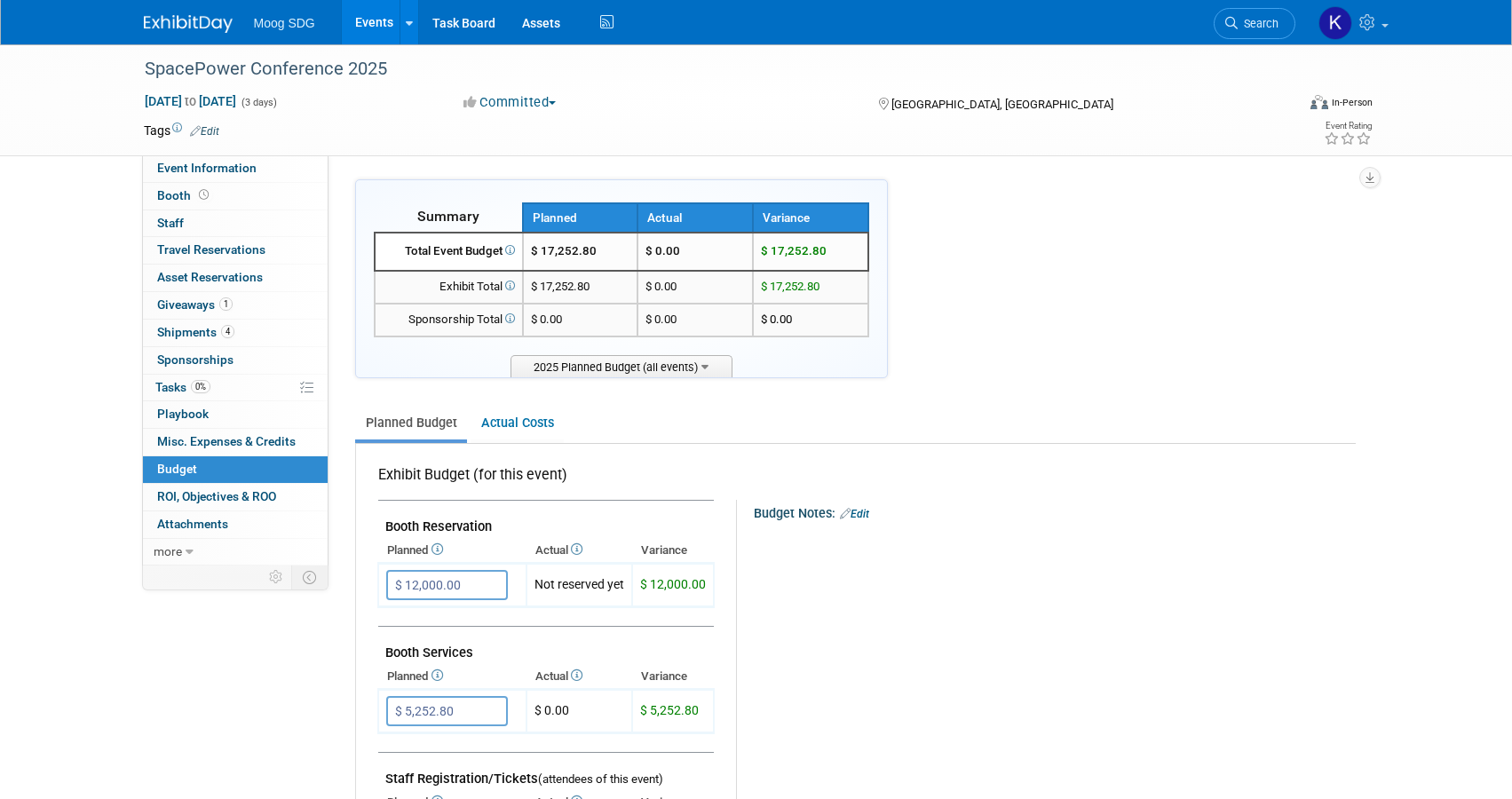
click at [861, 512] on link "Edit" at bounding box center [854, 514] width 29 height 12
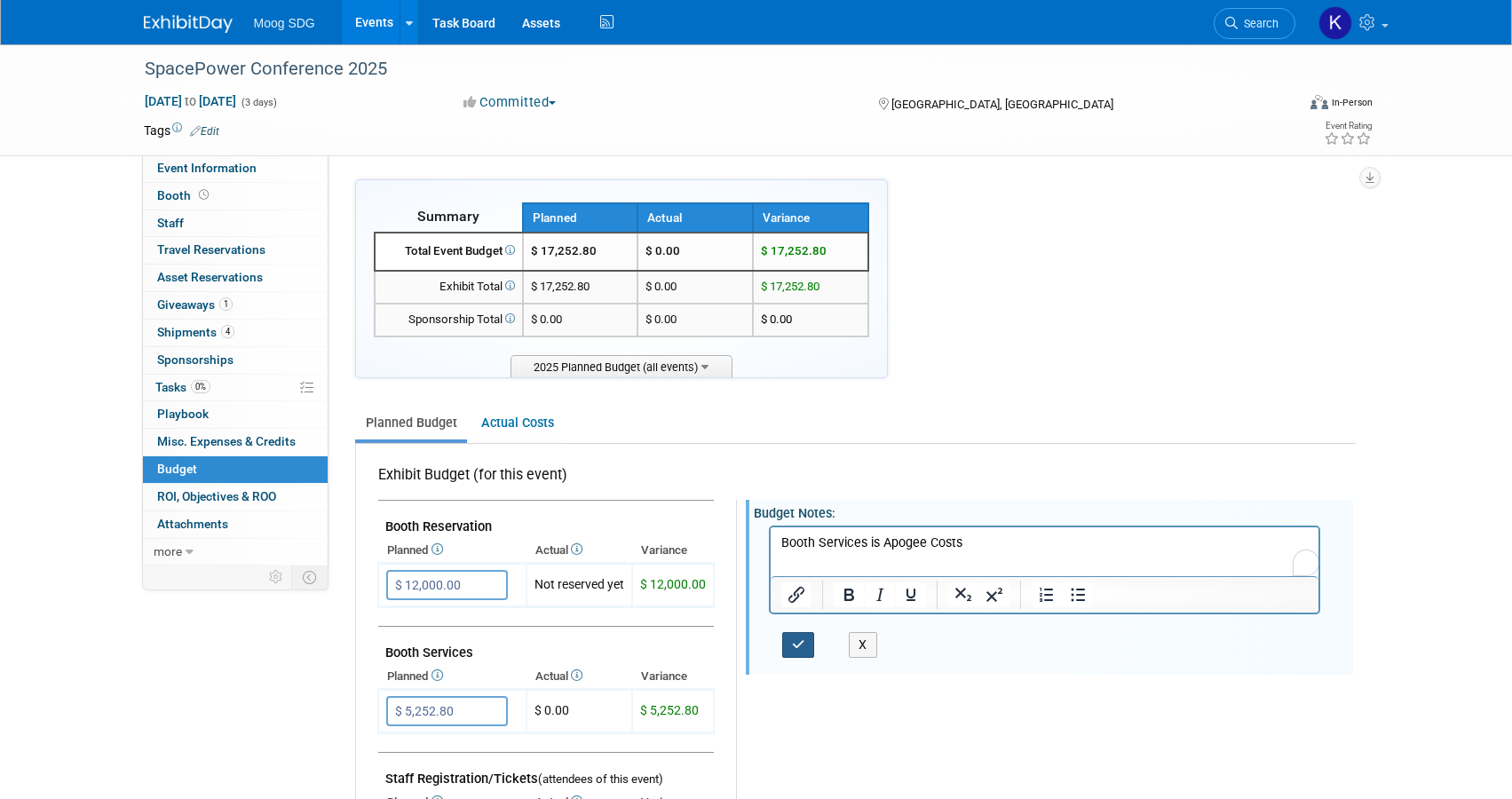
click at [782, 640] on button "button" at bounding box center [798, 644] width 33 height 26
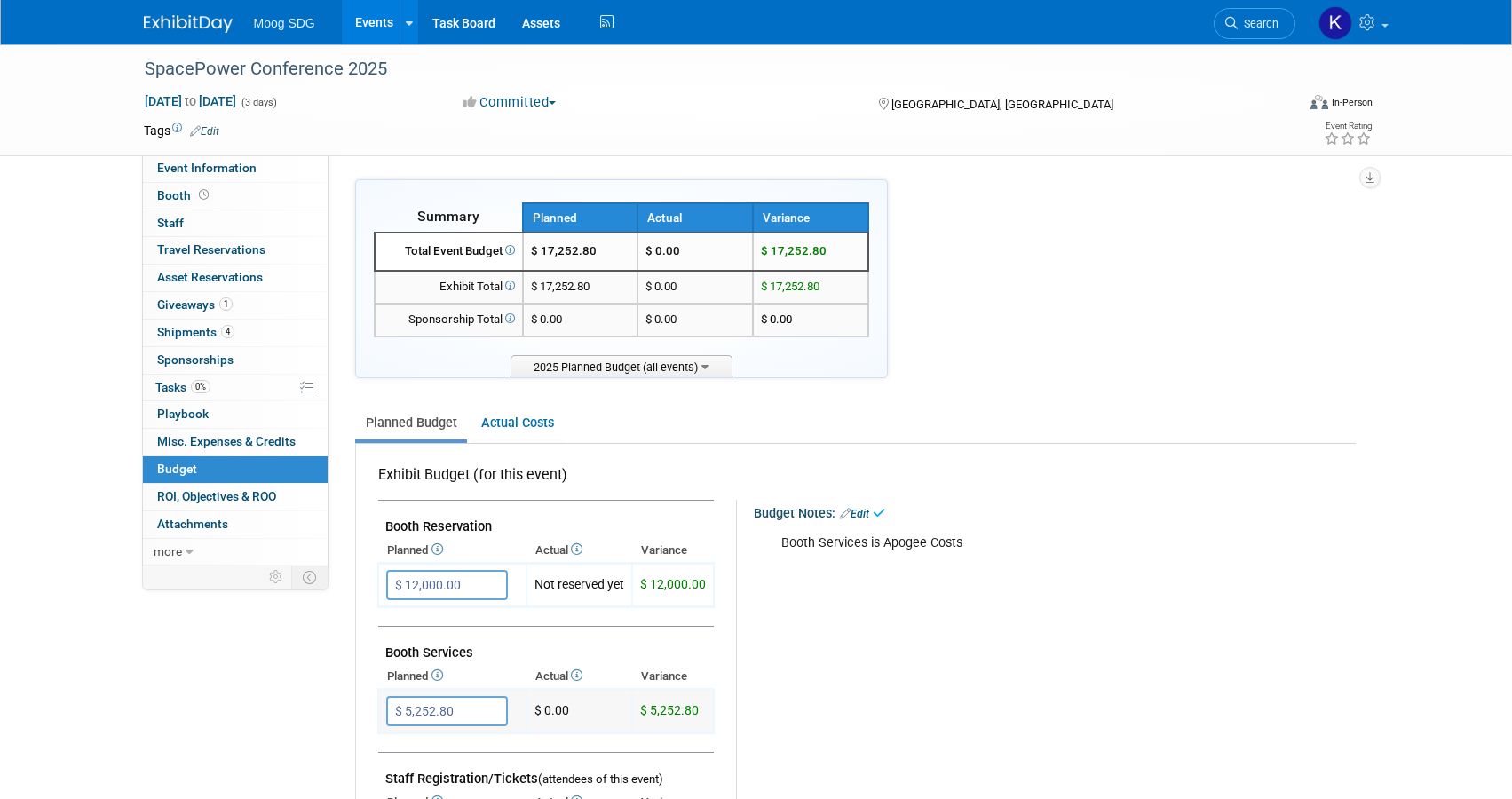
click at [706, 717] on td "$ 5,252.80" at bounding box center [673, 711] width 82 height 44
click at [501, 411] on link "Actual Costs" at bounding box center [516, 422] width 93 height 33
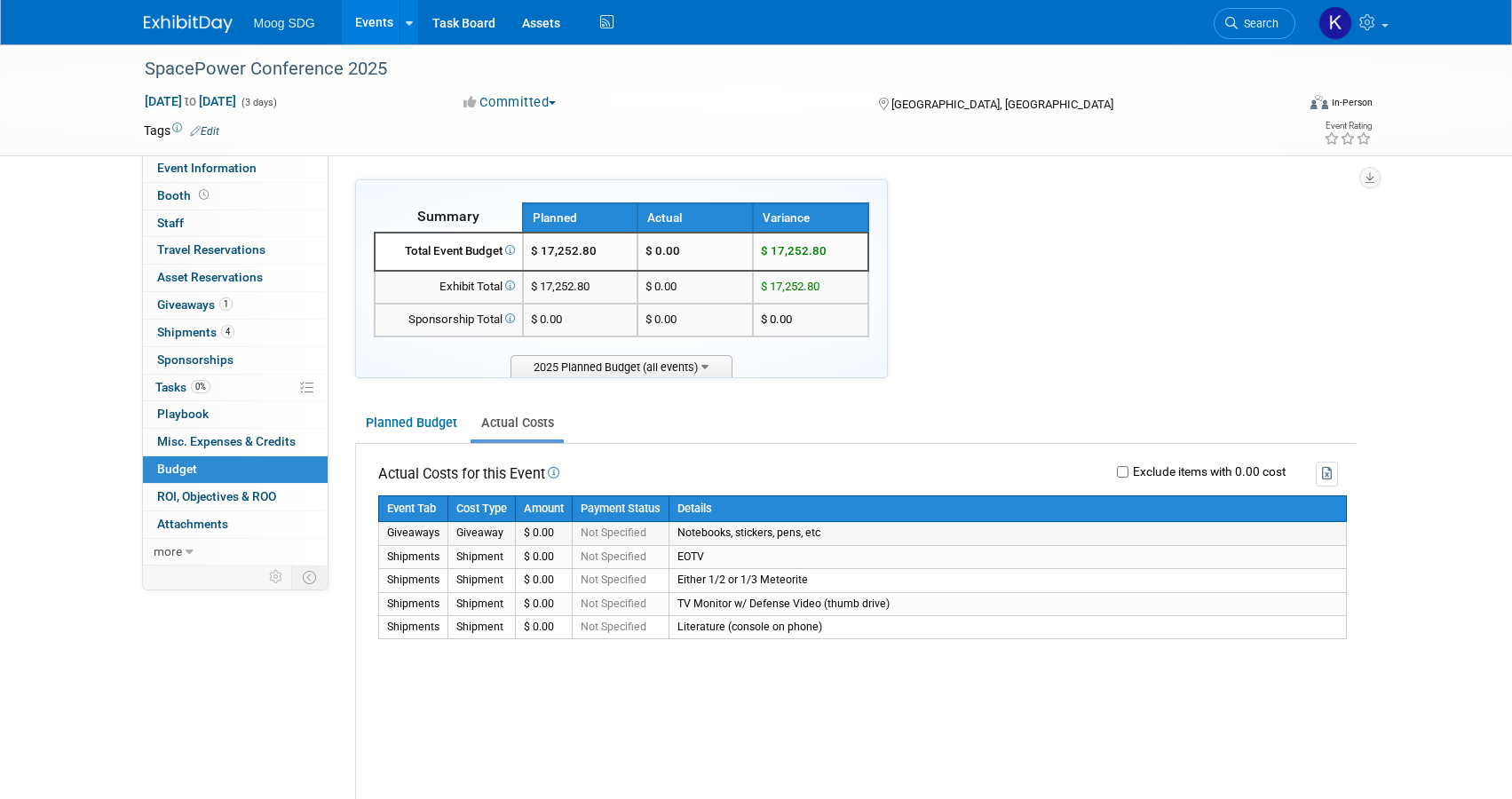
click at [422, 533] on td "Giveaways" at bounding box center [412, 533] width 69 height 23
click at [188, 329] on span "Shipments 4" at bounding box center [195, 332] width 77 height 14
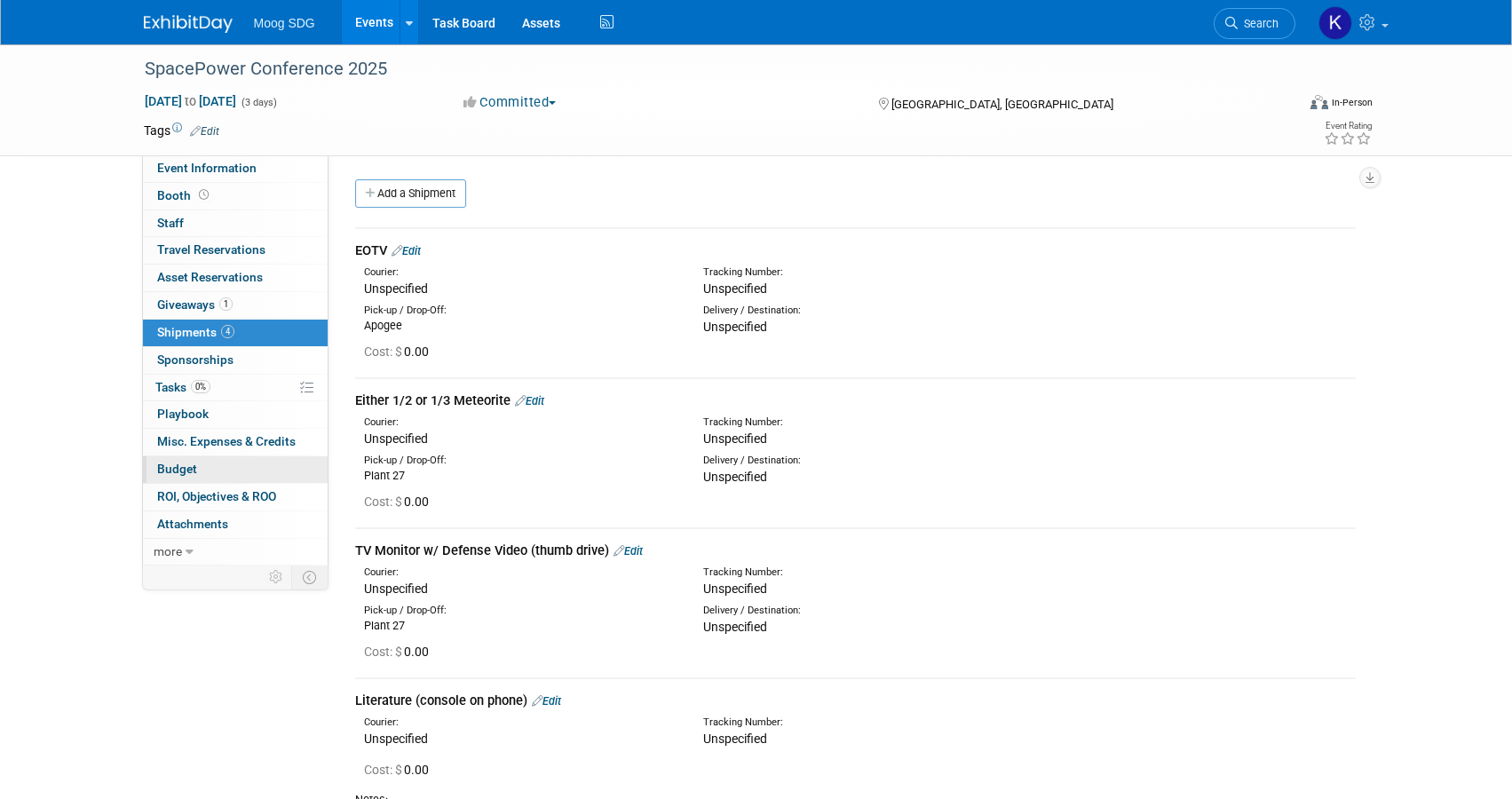
click at [197, 468] on link "Budget" at bounding box center [235, 469] width 185 height 27
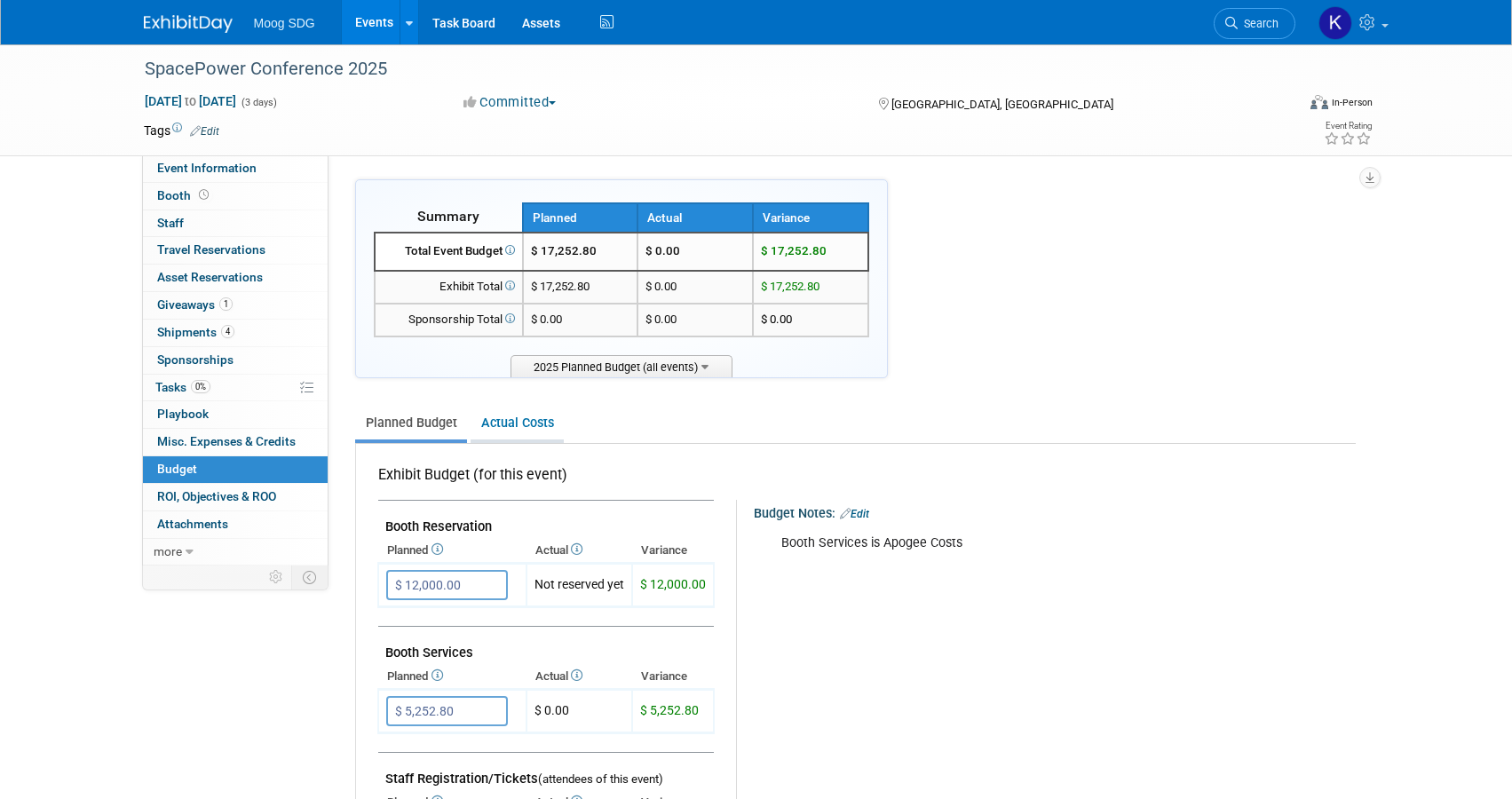
click at [502, 432] on link "Actual Costs" at bounding box center [516, 422] width 93 height 33
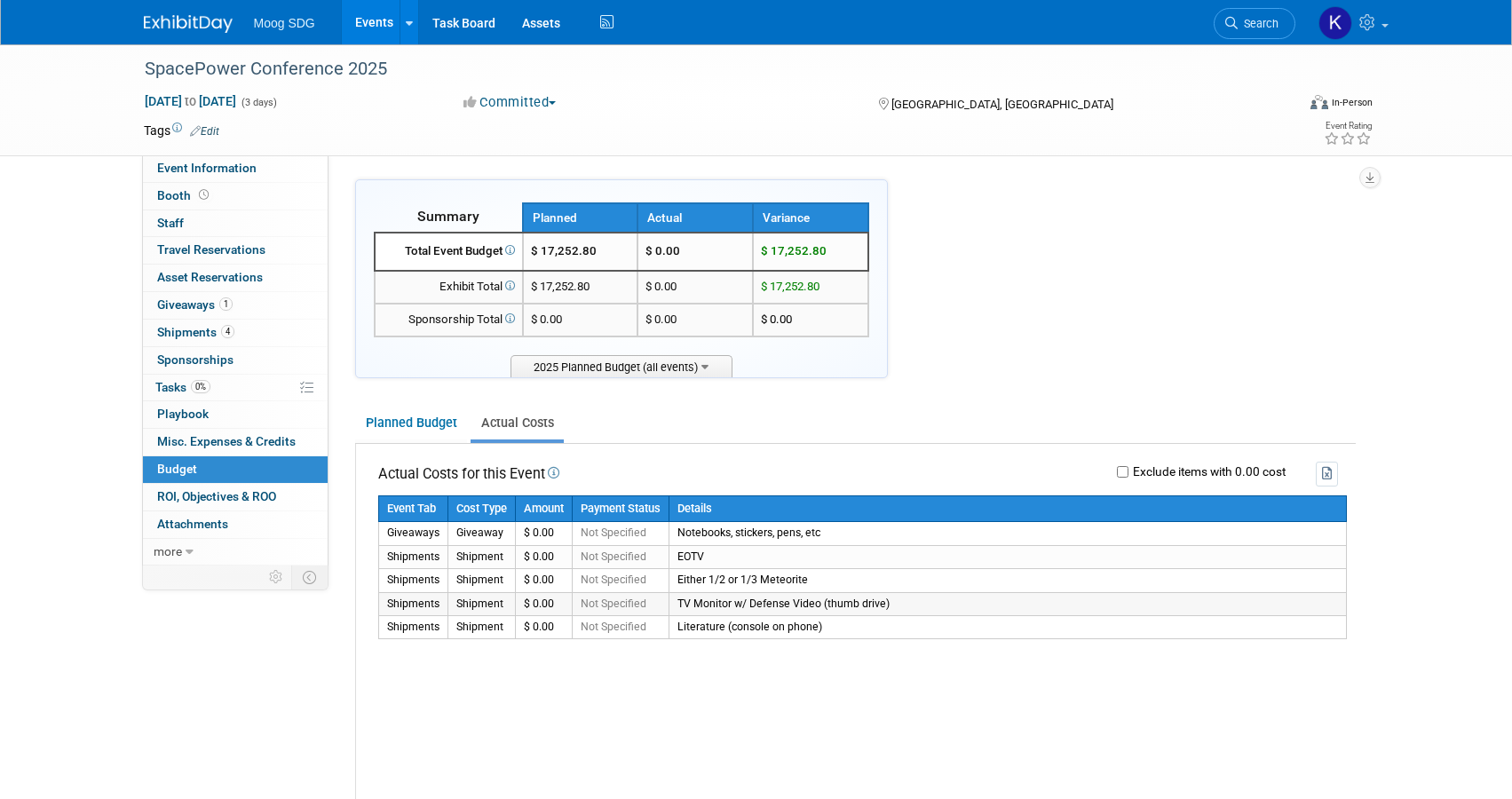
click at [732, 599] on td "TV Monitor w/ Defense Video (thumb drive)" at bounding box center [1007, 602] width 678 height 23
drag, startPoint x: 728, startPoint y: 600, endPoint x: 720, endPoint y: 605, distance: 9.4
click at [728, 600] on td "TV Monitor w/ Defense Video (thumb drive)" at bounding box center [1007, 602] width 678 height 23
click at [635, 621] on span "Not Specified" at bounding box center [614, 626] width 66 height 12
drag, startPoint x: 412, startPoint y: 570, endPoint x: 1070, endPoint y: 629, distance: 660.6
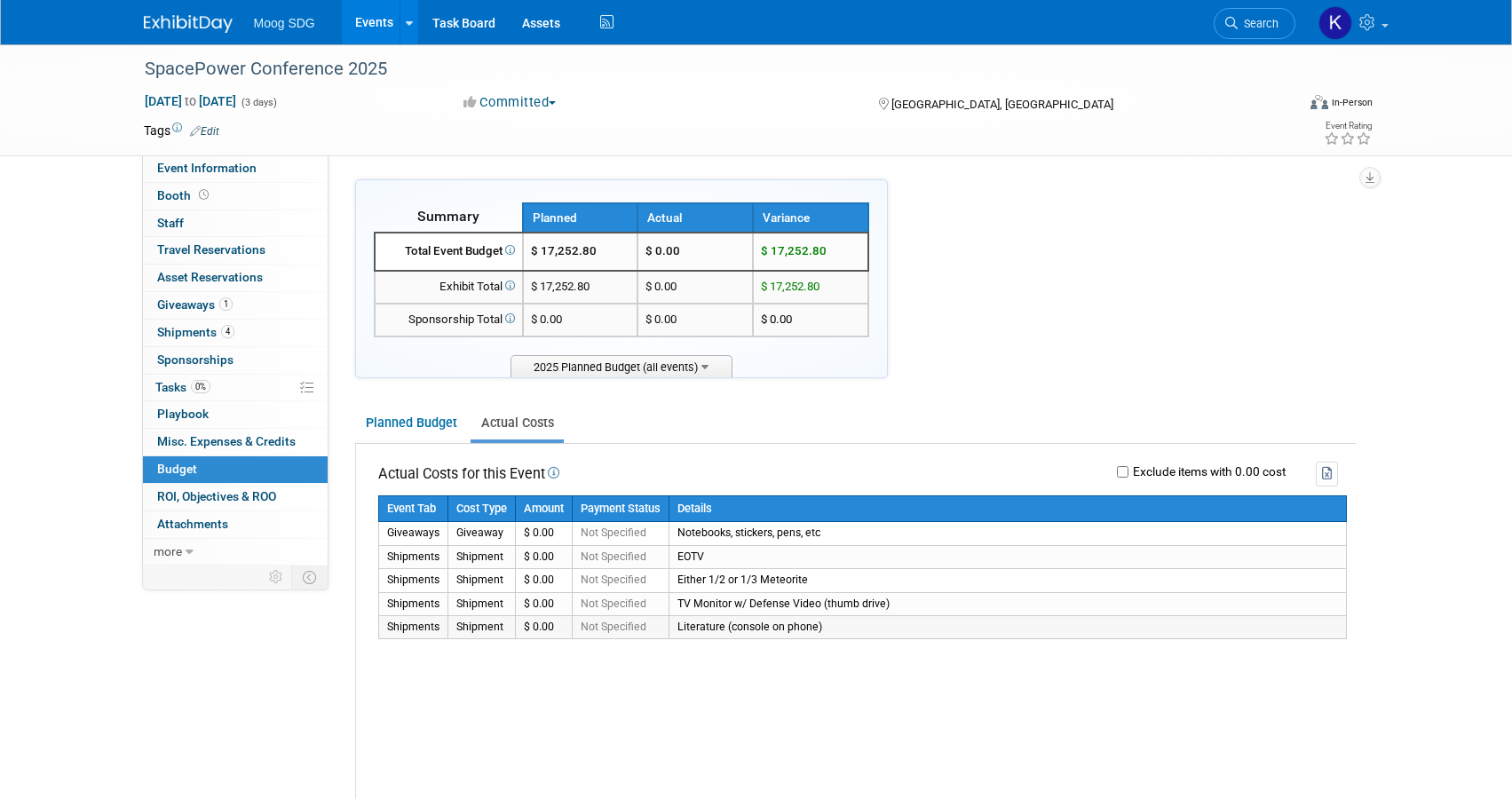
click at [1070, 629] on tbody "Event Tab Cost Type Amount Payment Status Details Giveaways Giveaway $ 0.00 Not…" at bounding box center [862, 566] width 968 height 143
click at [213, 320] on link "4 Shipments 4" at bounding box center [235, 332] width 185 height 27
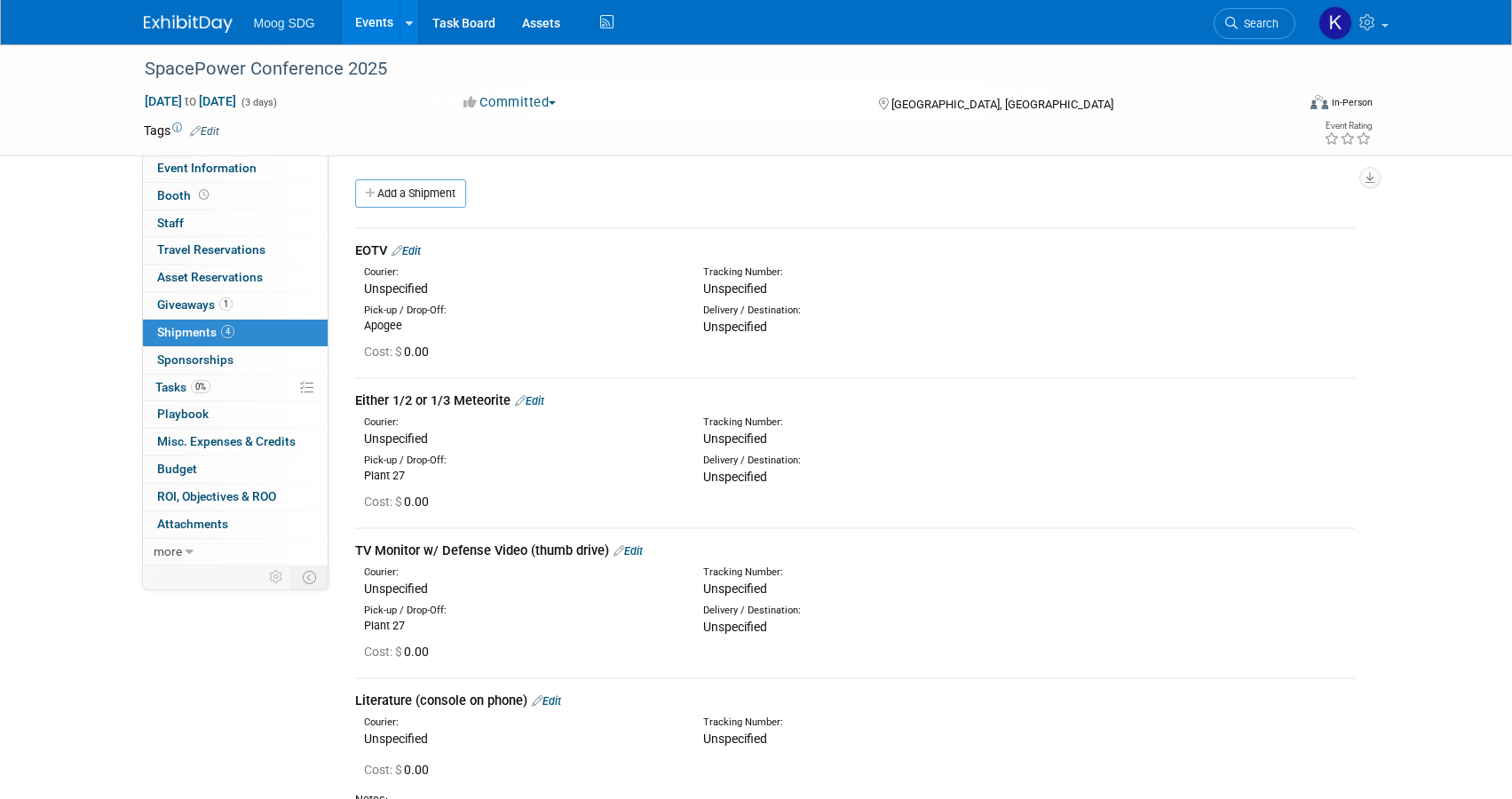
click at [643, 547] on link "Edit" at bounding box center [628, 550] width 29 height 13
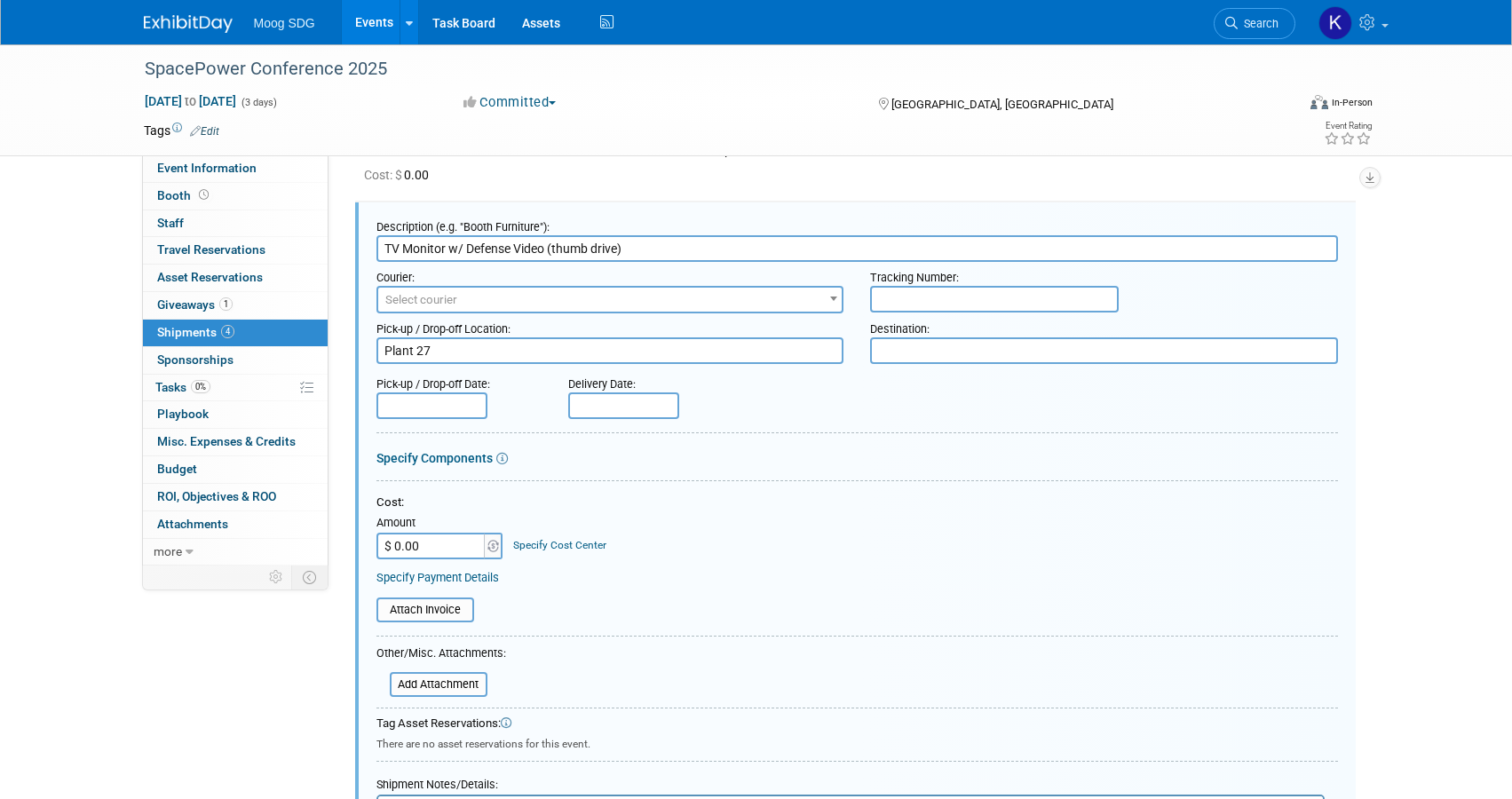
click at [659, 248] on input "TV Monitor w/ Defense Video (thumb drive)" at bounding box center [856, 248] width 961 height 27
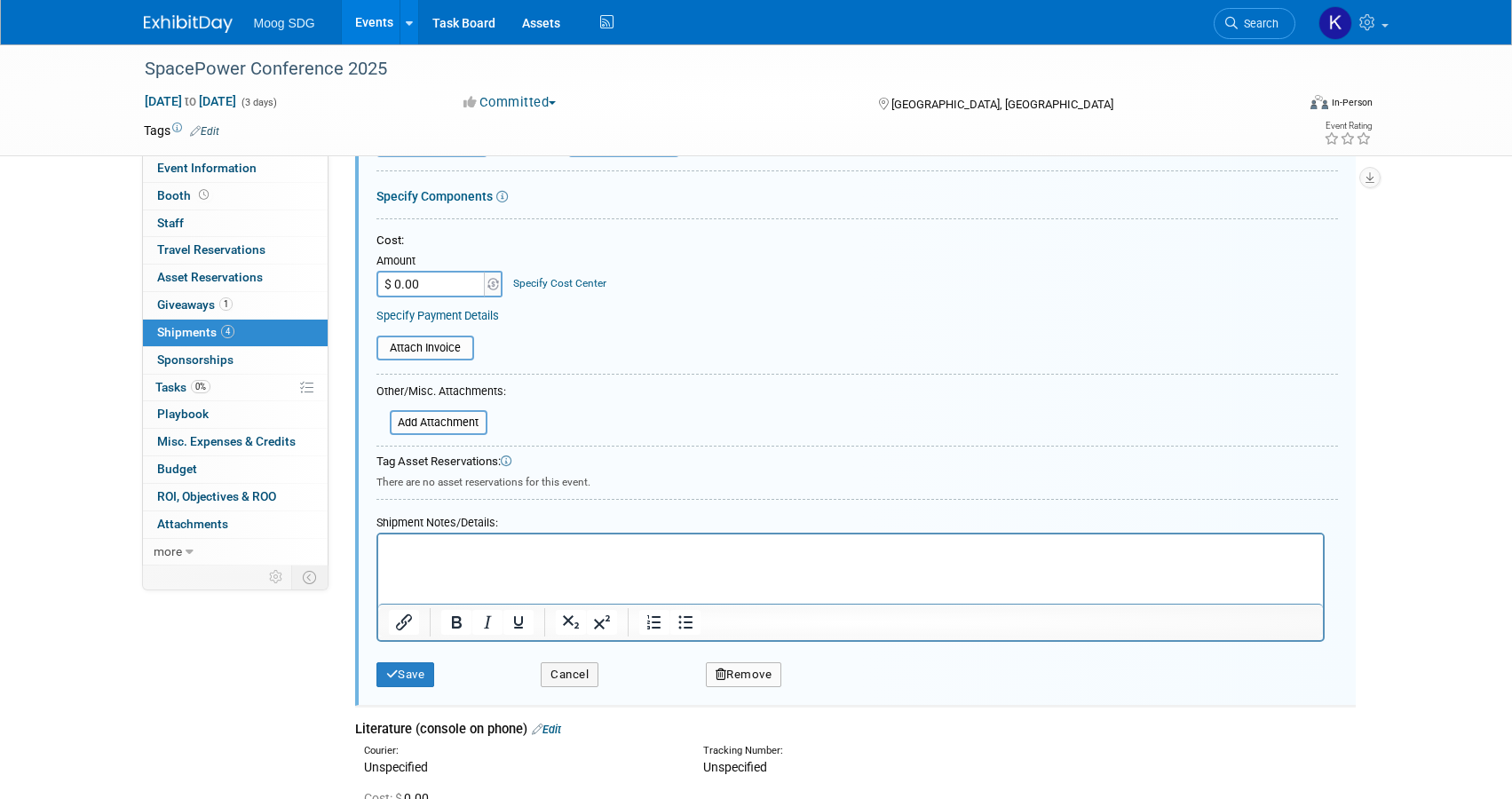
scroll to position [681, 0]
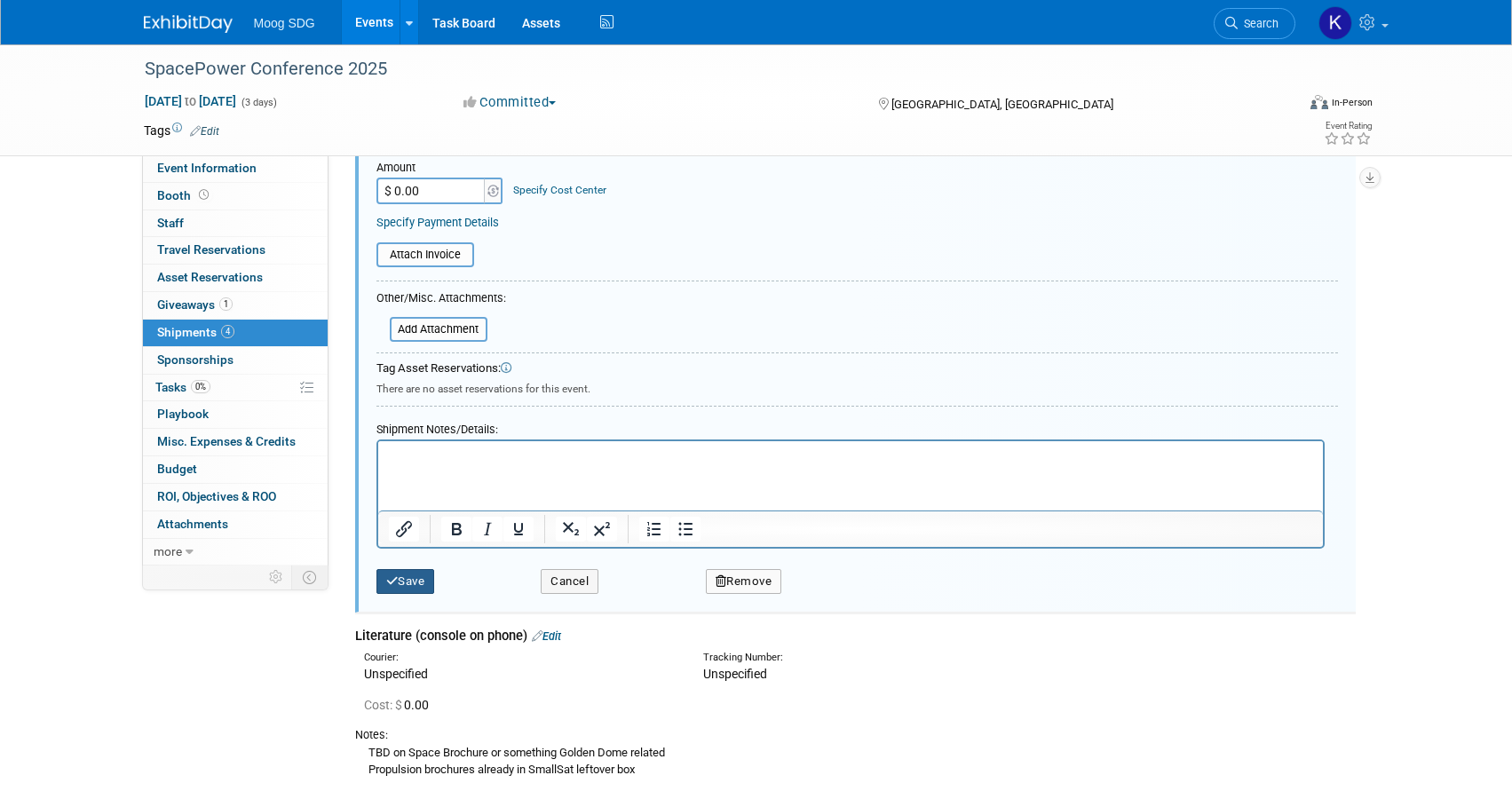
type input "TV Monitor w/ Defense Video (thumb drive) - Rental Through Show - Apogee Orderi…"
click at [398, 581] on button "Save" at bounding box center [405, 581] width 59 height 25
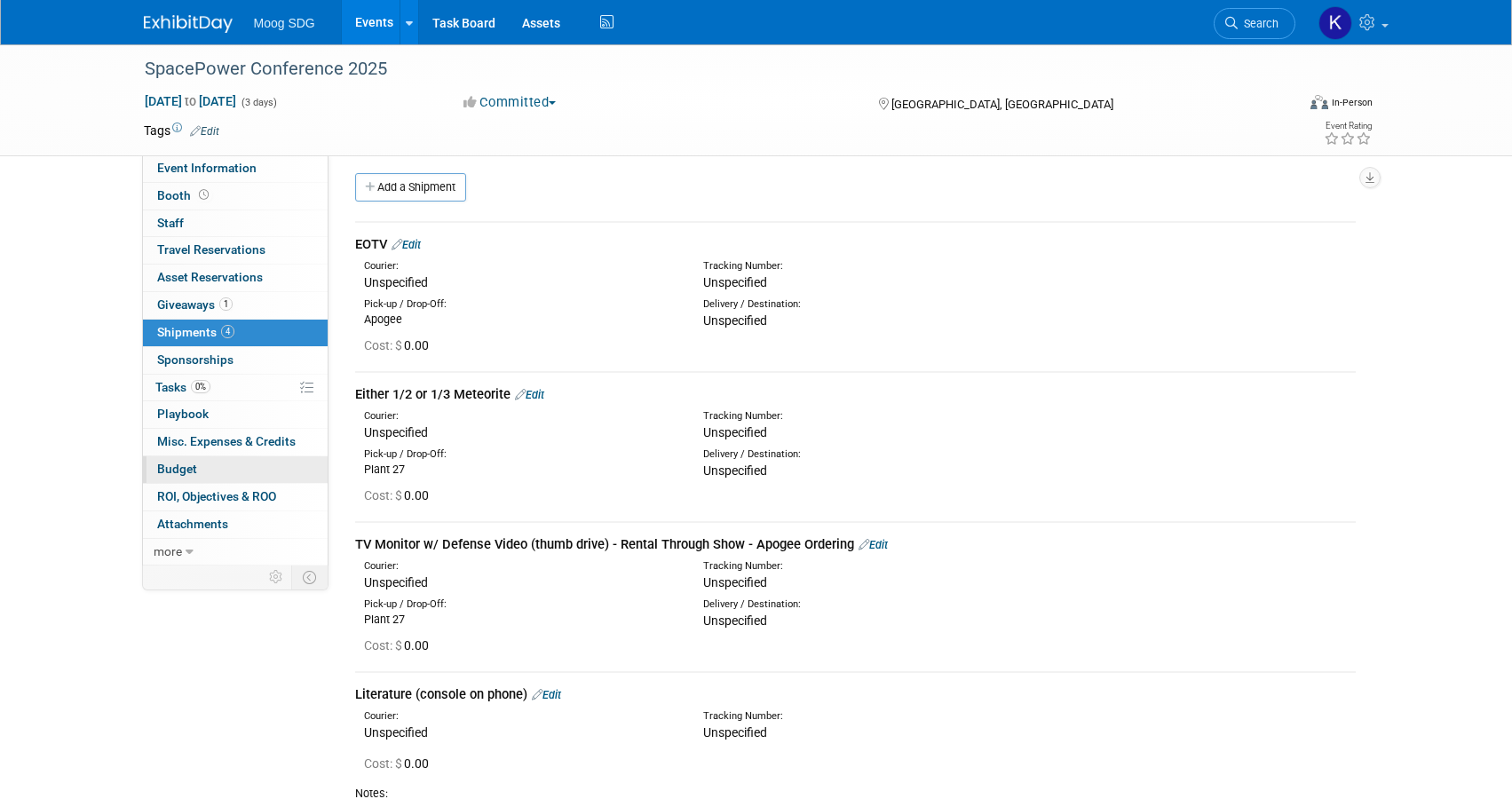
scroll to position [0, 0]
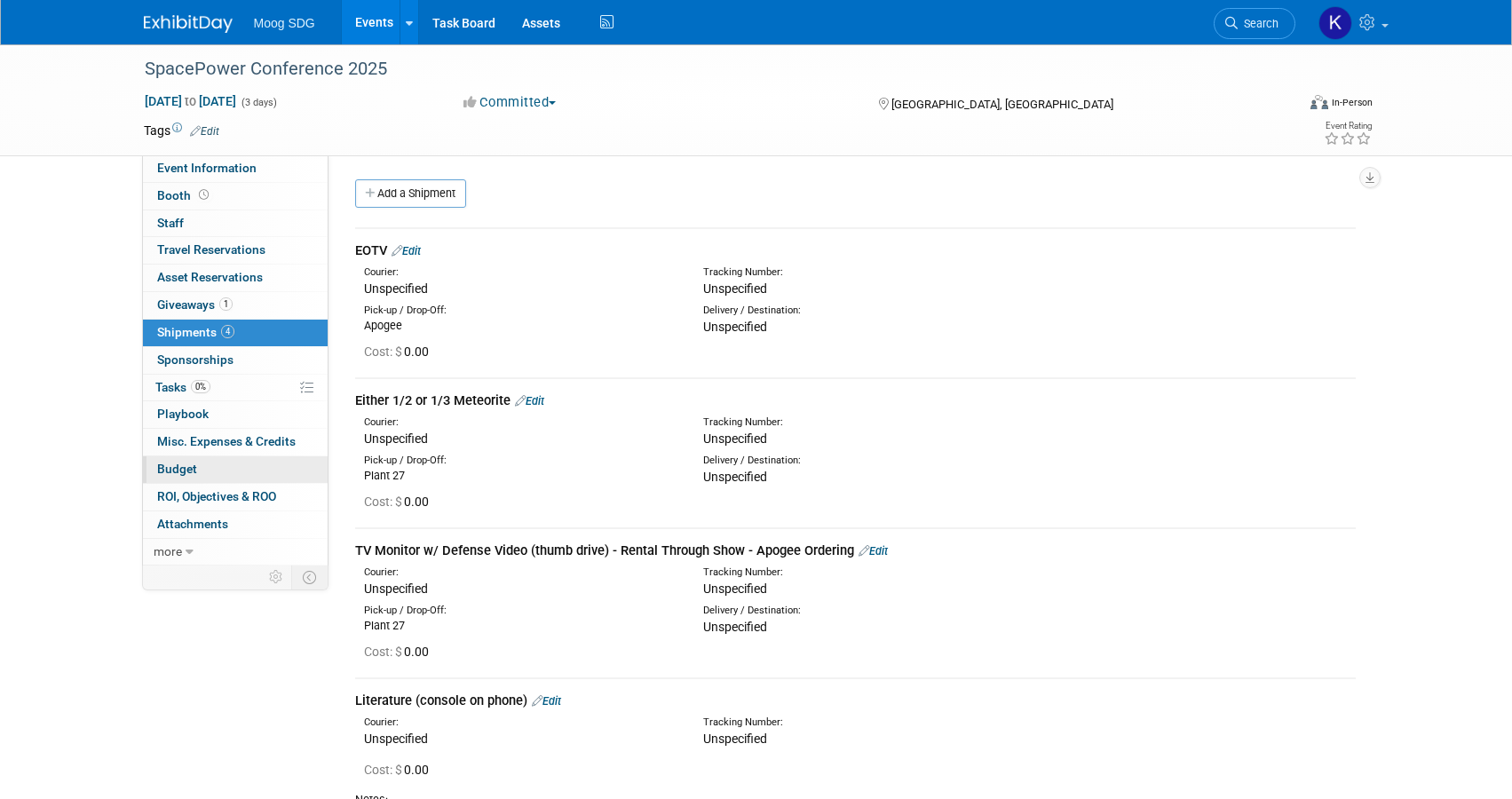
click at [210, 478] on link "Budget" at bounding box center [235, 469] width 185 height 27
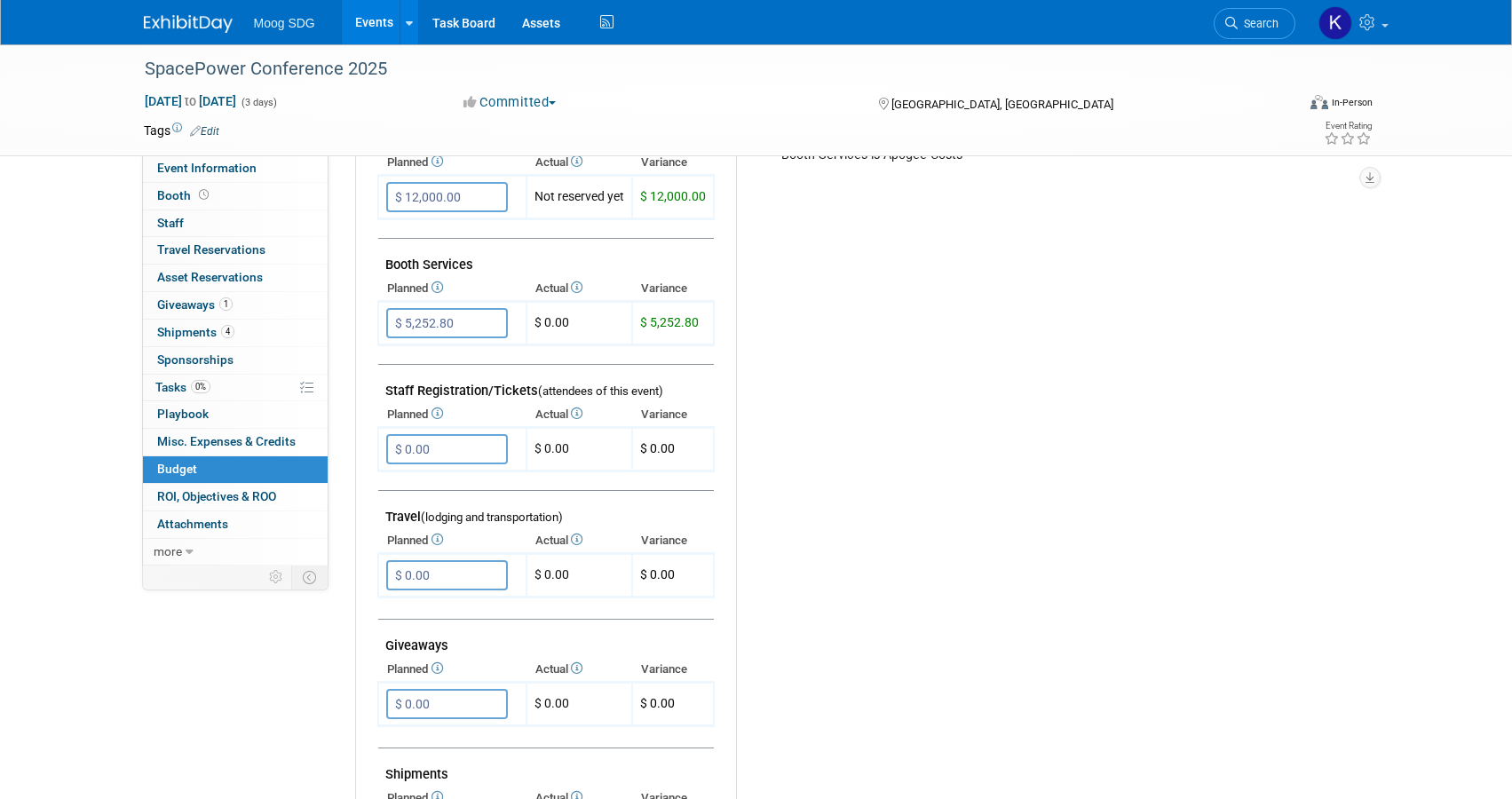
scroll to position [379, 0]
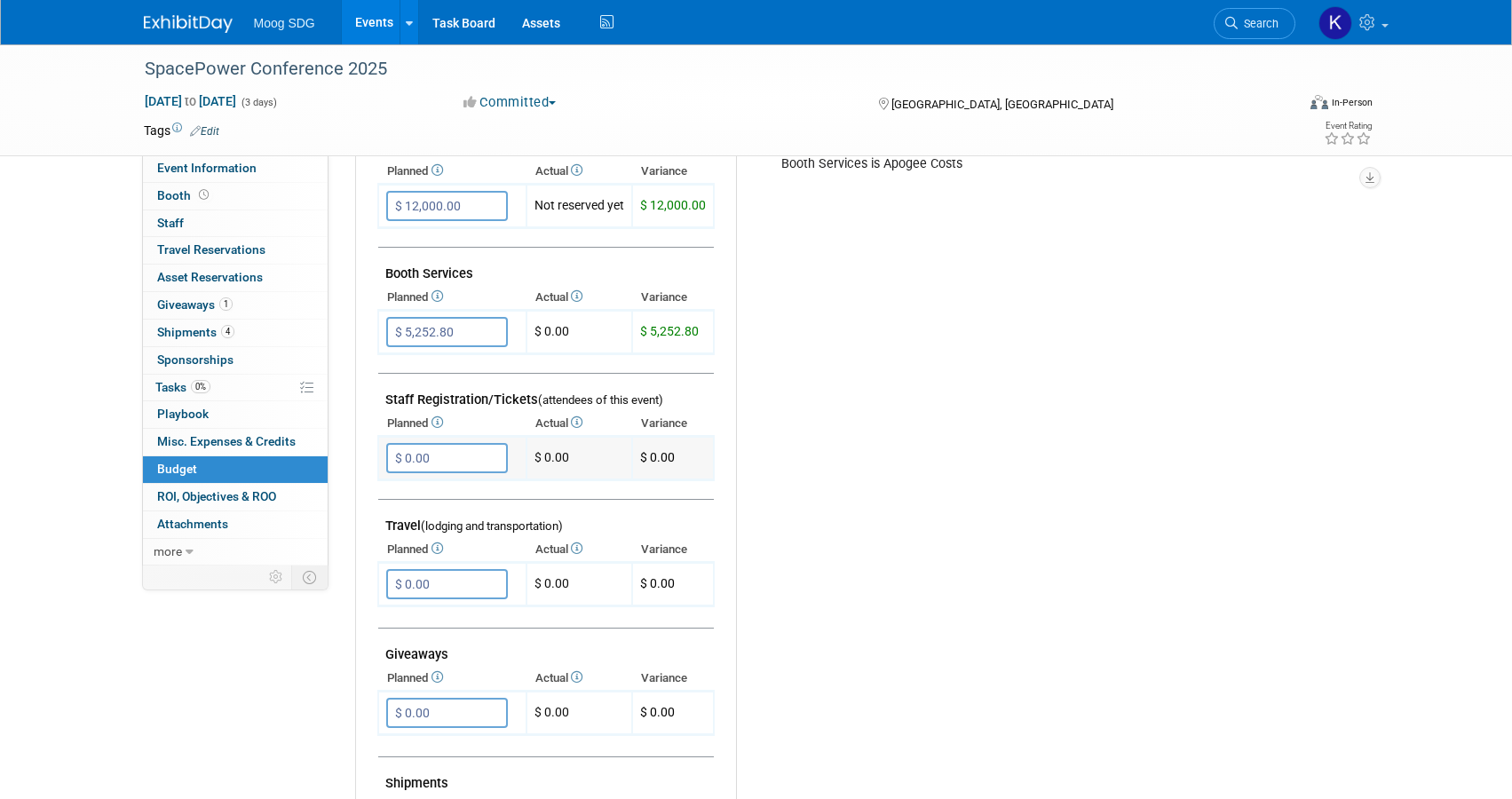
click at [467, 451] on input "$ 0.00" at bounding box center [447, 458] width 122 height 30
click at [659, 398] on span "(attendees of this event)" at bounding box center [600, 399] width 125 height 13
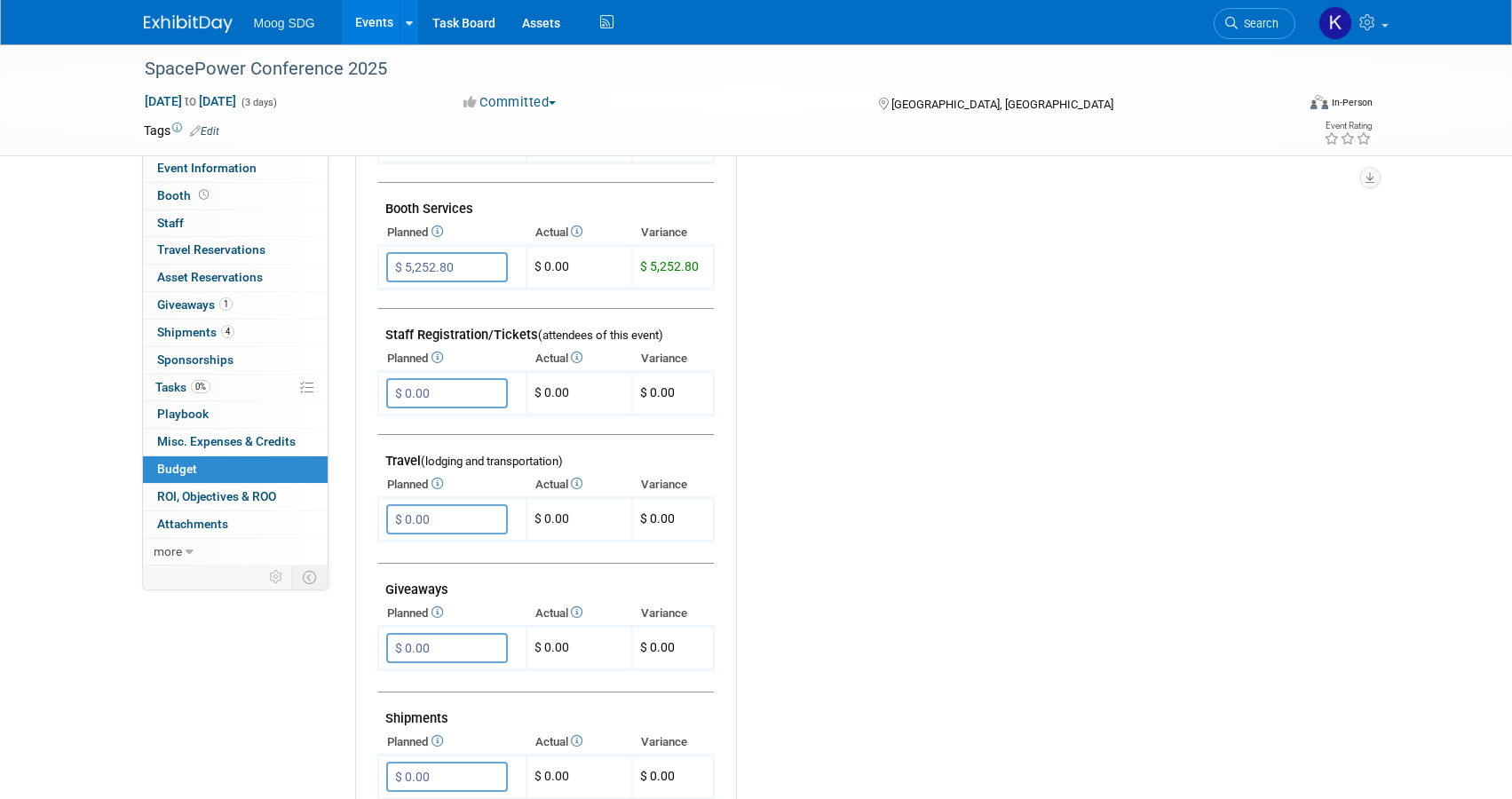
scroll to position [0, 0]
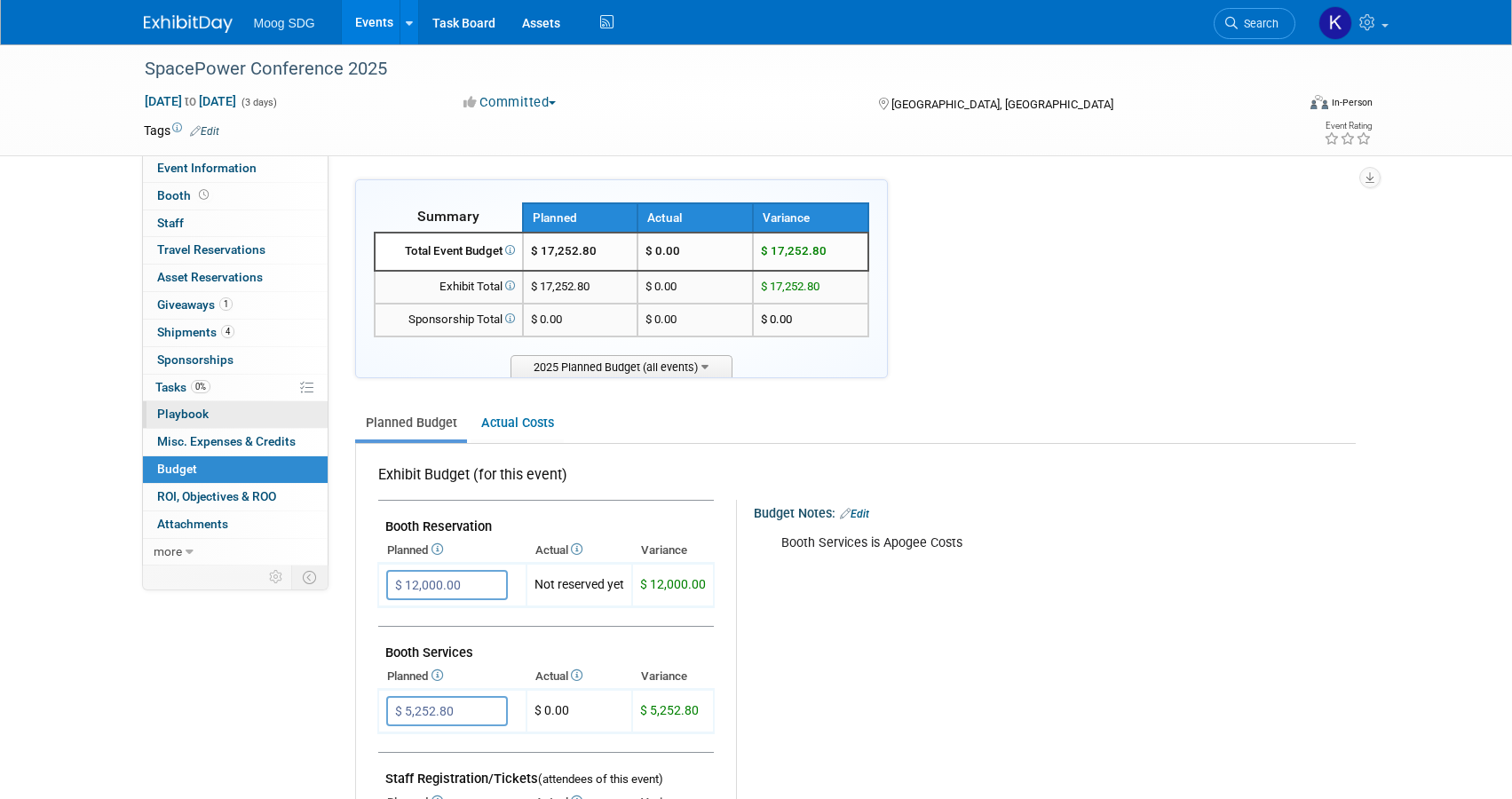
click at [197, 422] on link "0 Playbook 0" at bounding box center [235, 414] width 185 height 27
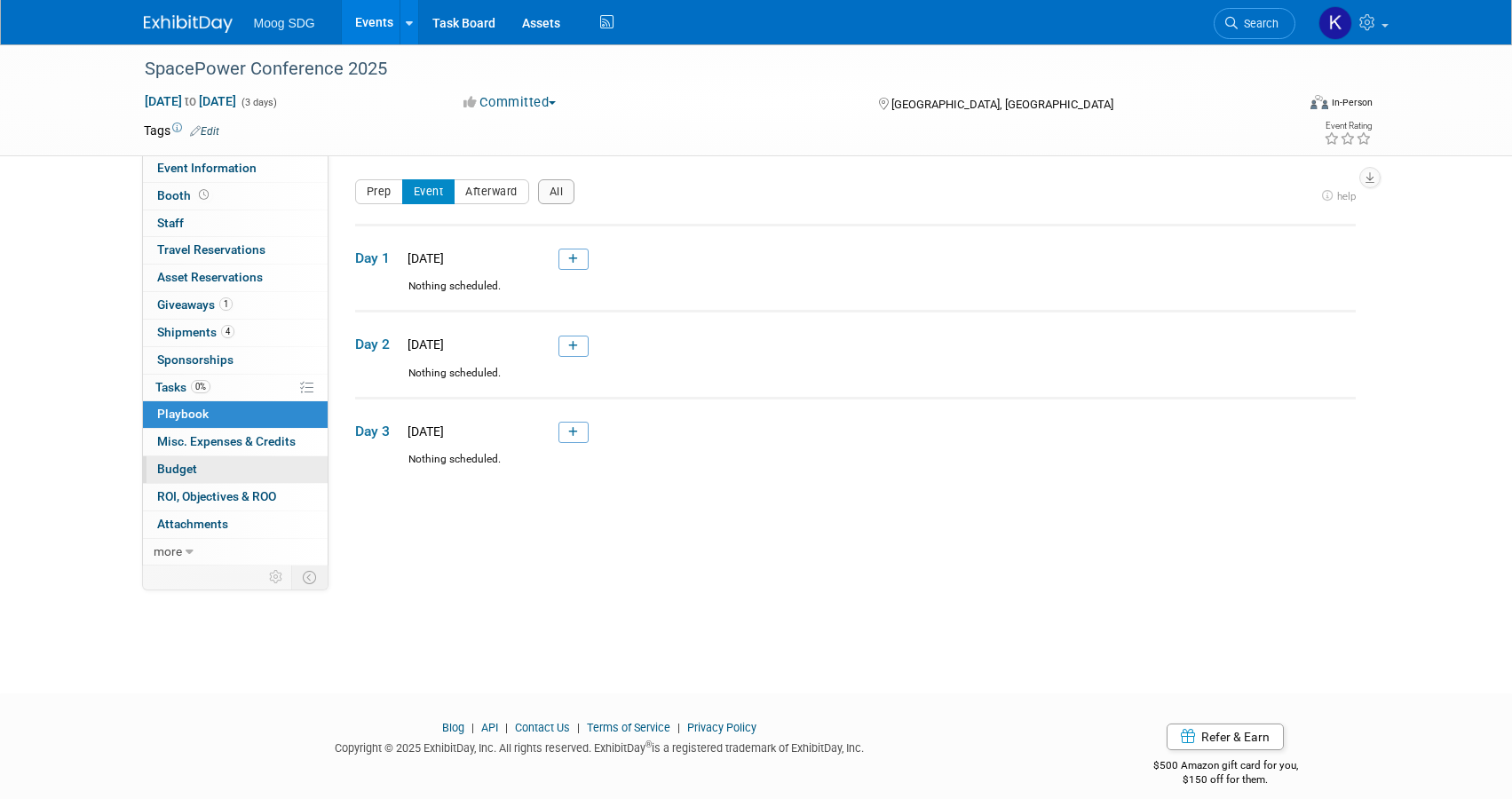
click at [191, 469] on span "Budget" at bounding box center [177, 469] width 40 height 14
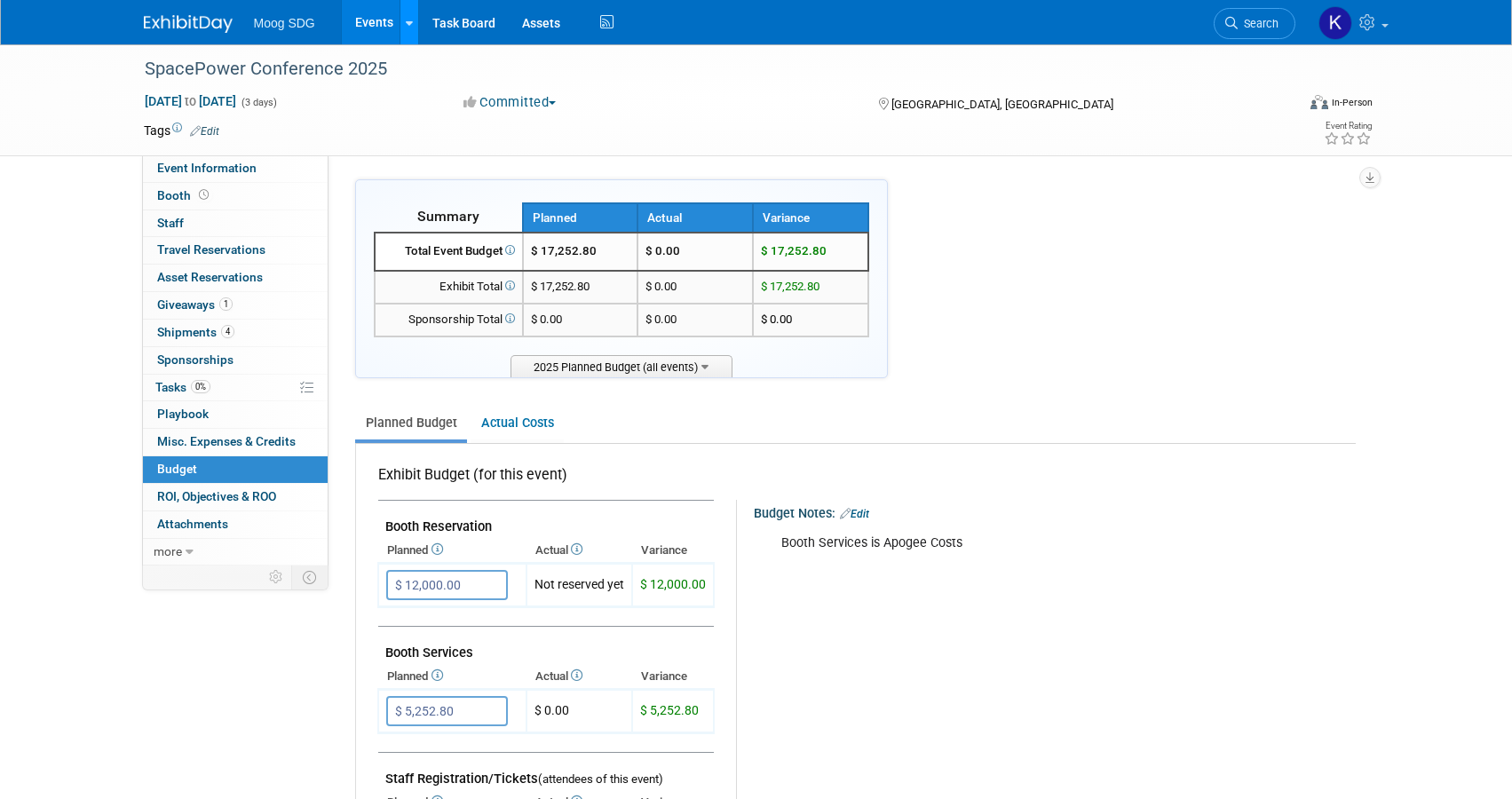
click at [406, 29] on div at bounding box center [409, 22] width 7 height 18
